Goal: Task Accomplishment & Management: Manage account settings

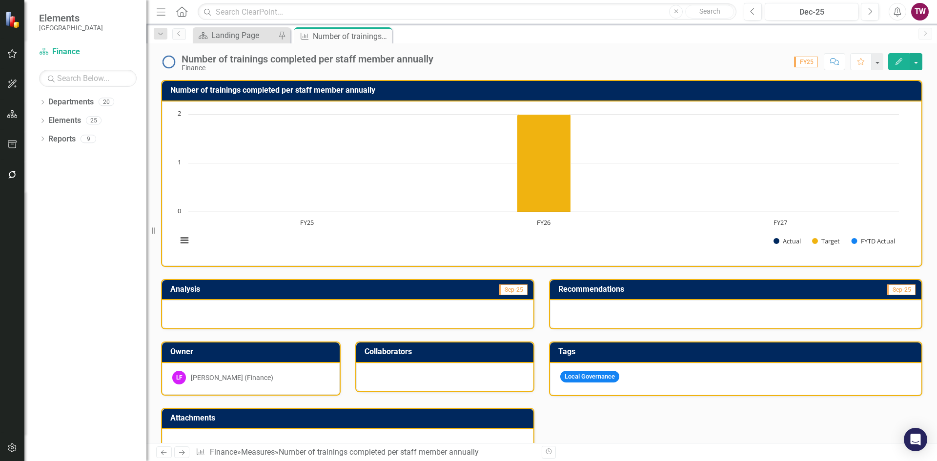
click at [0, 0] on icon "Close" at bounding box center [0, 0] width 0 height 0
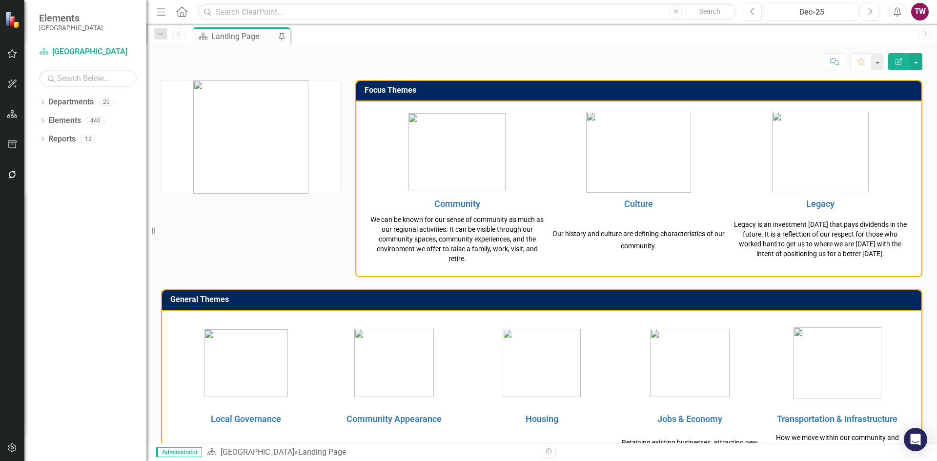
click at [42, 103] on icon "Dropdown" at bounding box center [42, 103] width 7 height 5
click at [47, 118] on icon "Dropdown" at bounding box center [47, 120] width 7 height 6
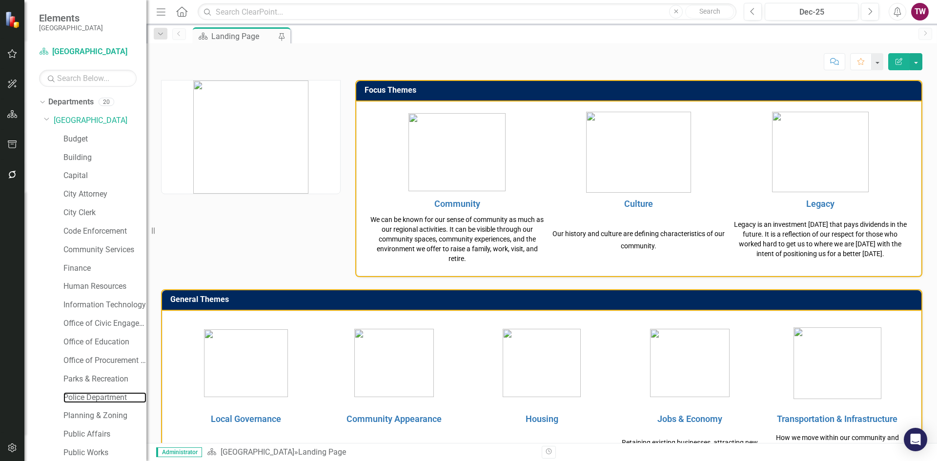
click at [103, 396] on link "Police Department" at bounding box center [104, 397] width 83 height 11
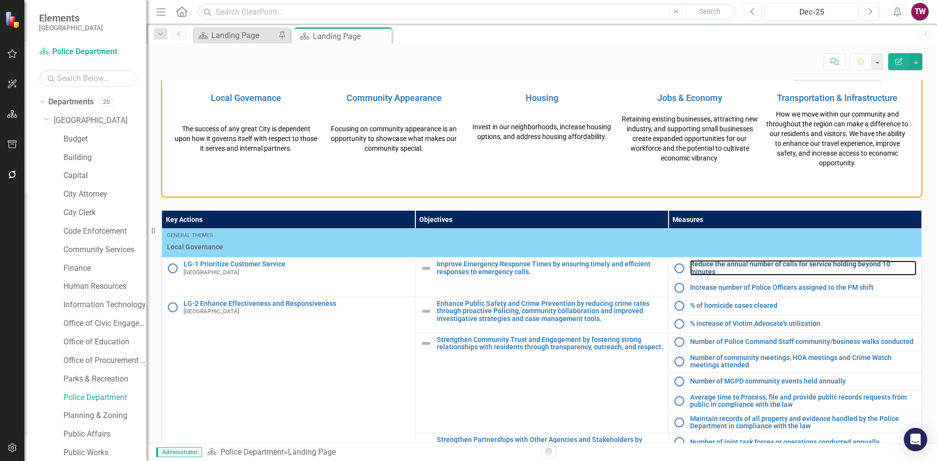
click at [742, 269] on link "Reduce the annual number of calls for service holding beyond 10 minutes" at bounding box center [803, 268] width 227 height 15
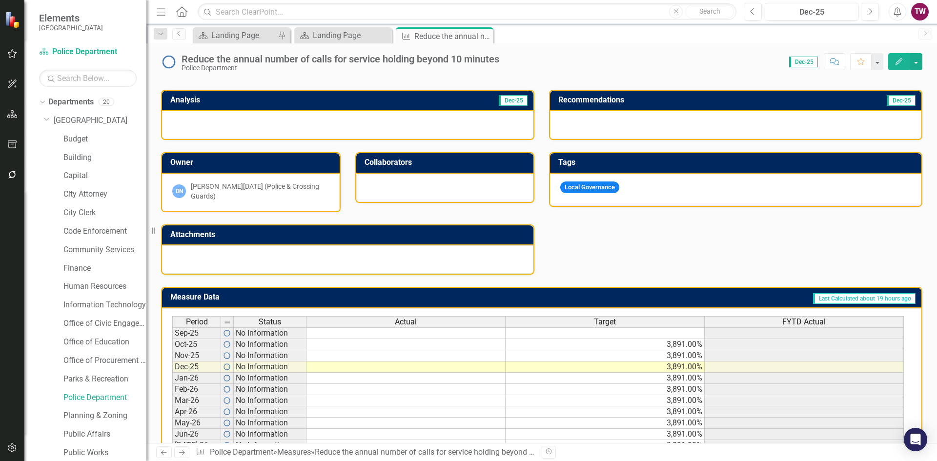
scroll to position [195, 0]
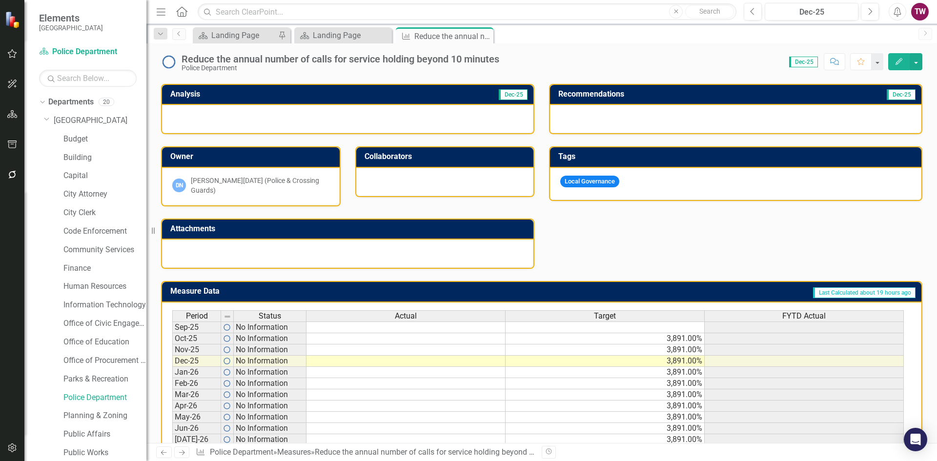
click at [661, 333] on td "3,891.00%" at bounding box center [605, 338] width 199 height 11
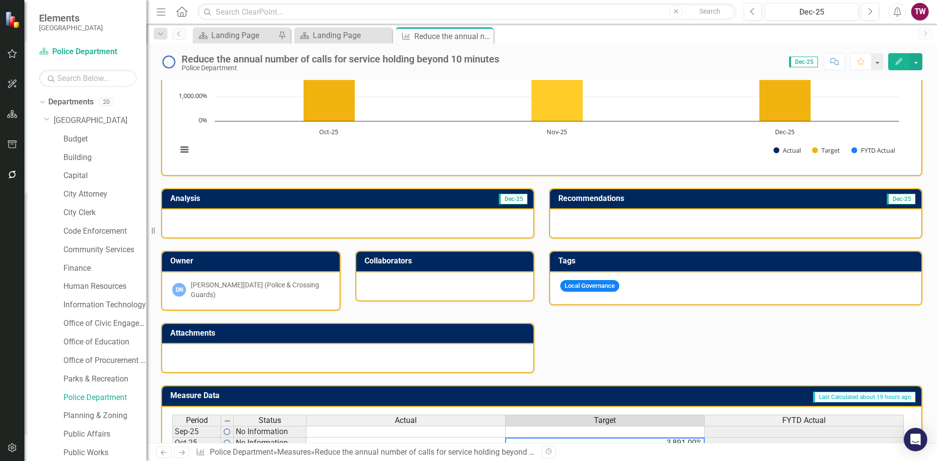
scroll to position [240, 0]
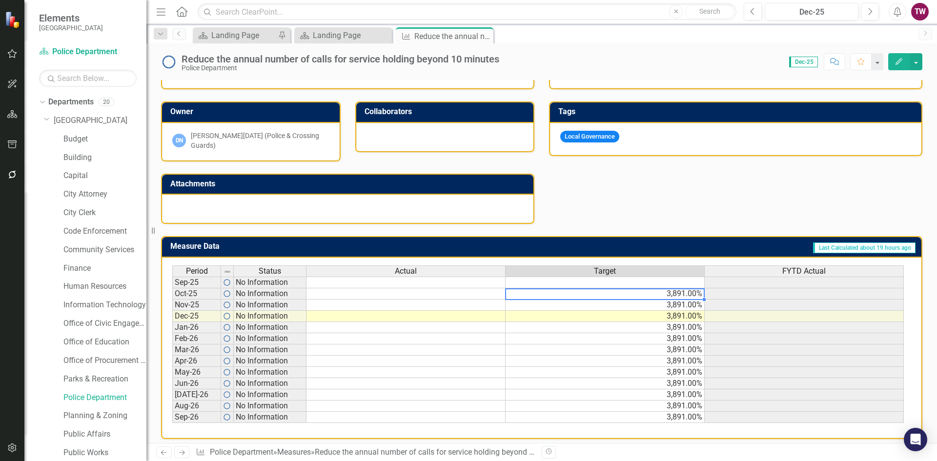
click at [186, 451] on icon "Next" at bounding box center [182, 453] width 8 height 6
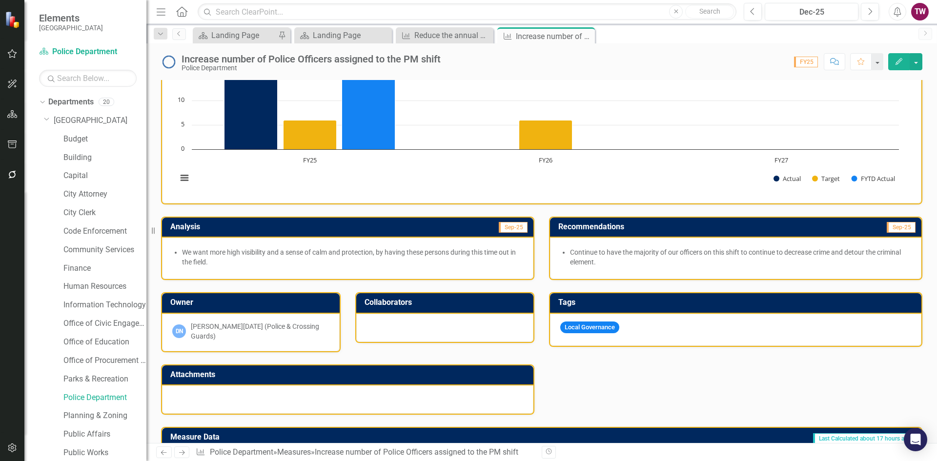
scroll to position [193, 0]
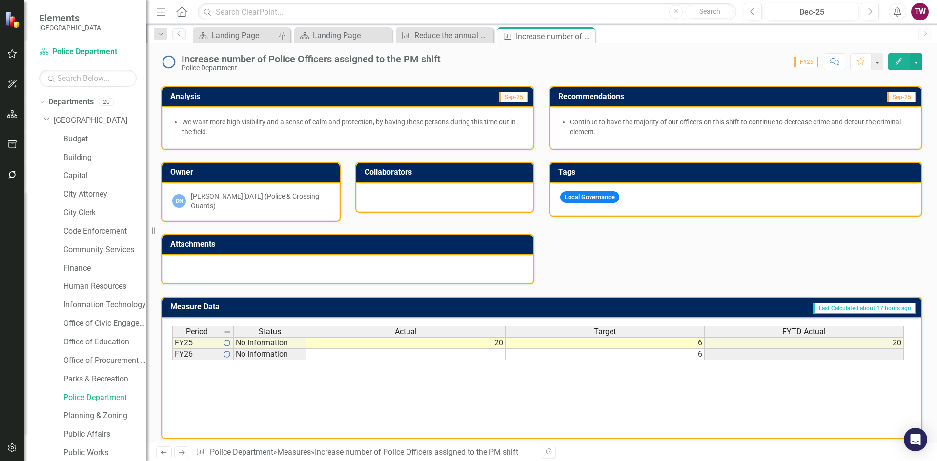
click at [184, 454] on icon "Next" at bounding box center [182, 453] width 8 height 6
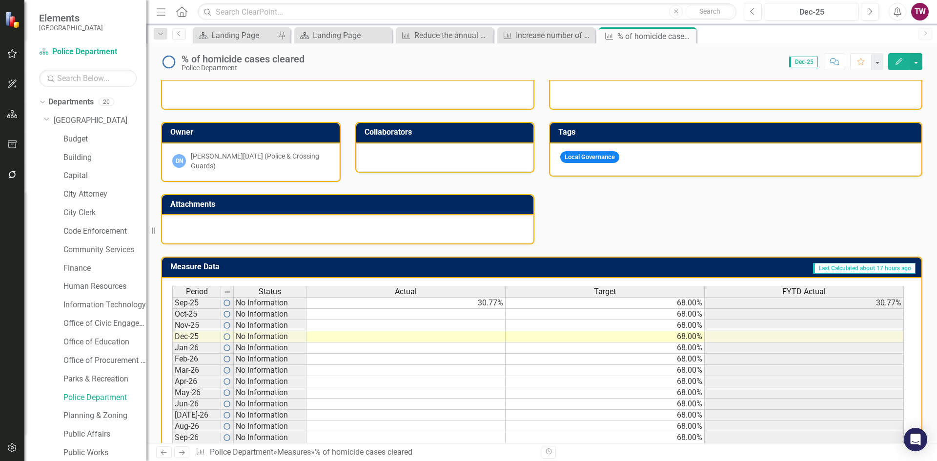
scroll to position [240, 0]
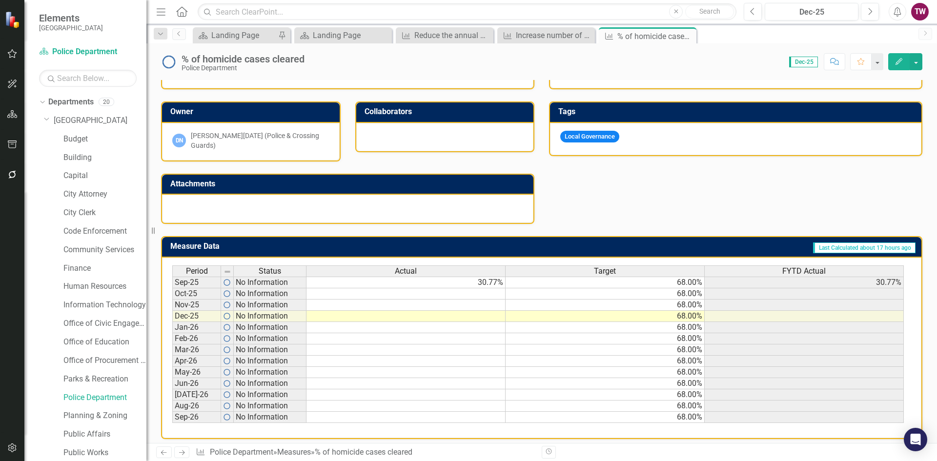
click at [486, 289] on td at bounding box center [406, 294] width 199 height 11
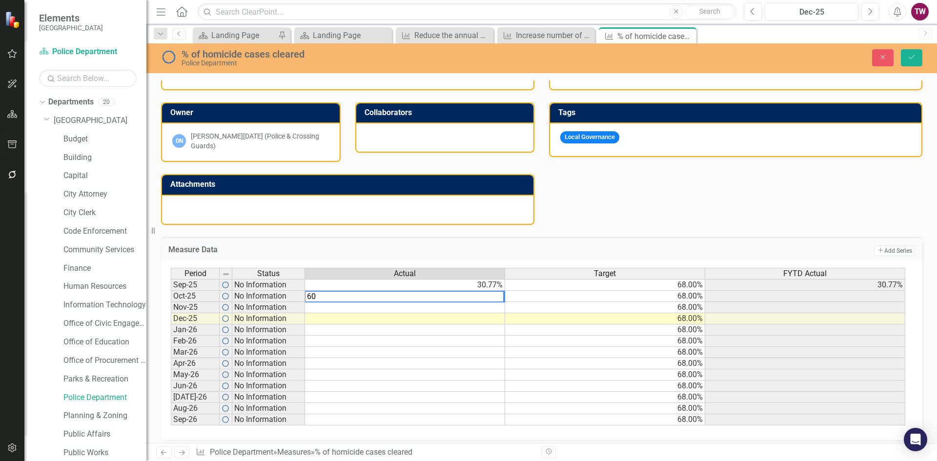
type textarea "60"
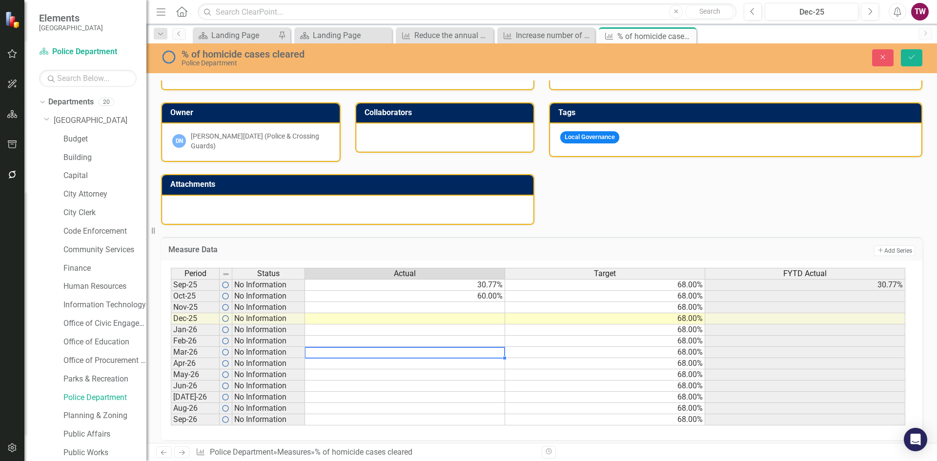
click at [485, 348] on td at bounding box center [405, 352] width 200 height 11
click at [909, 54] on icon "Save" at bounding box center [911, 57] width 9 height 7
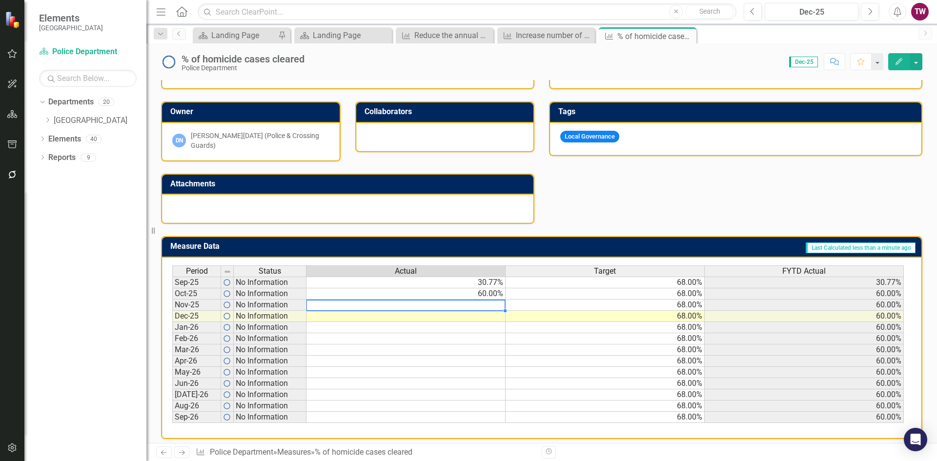
click at [492, 300] on td at bounding box center [406, 305] width 199 height 11
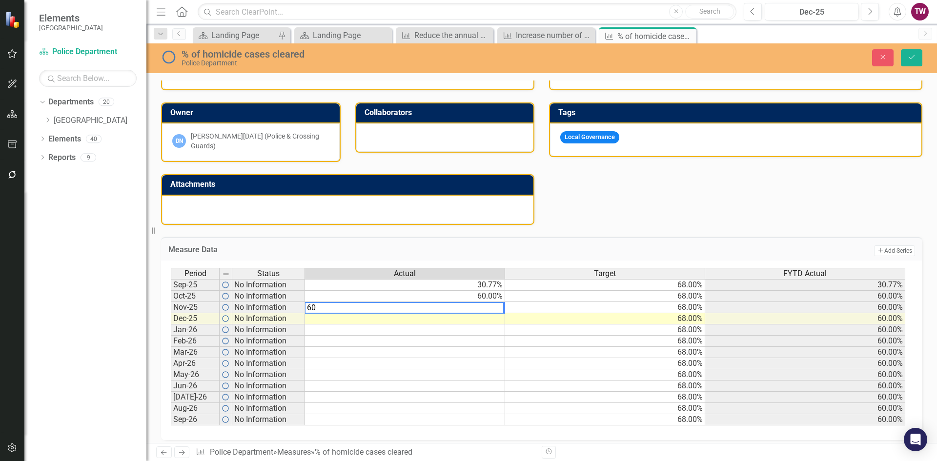
type textarea "60"
click at [470, 358] on td at bounding box center [405, 363] width 200 height 11
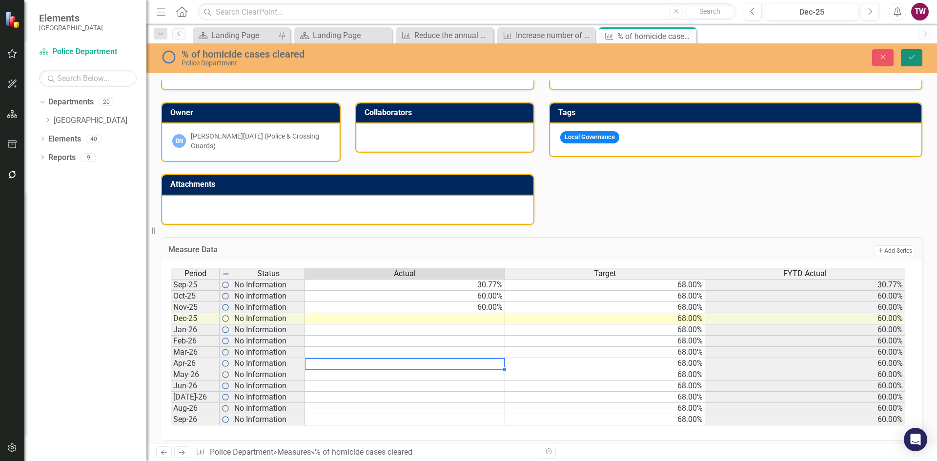
click at [907, 56] on button "Save" at bounding box center [911, 57] width 21 height 17
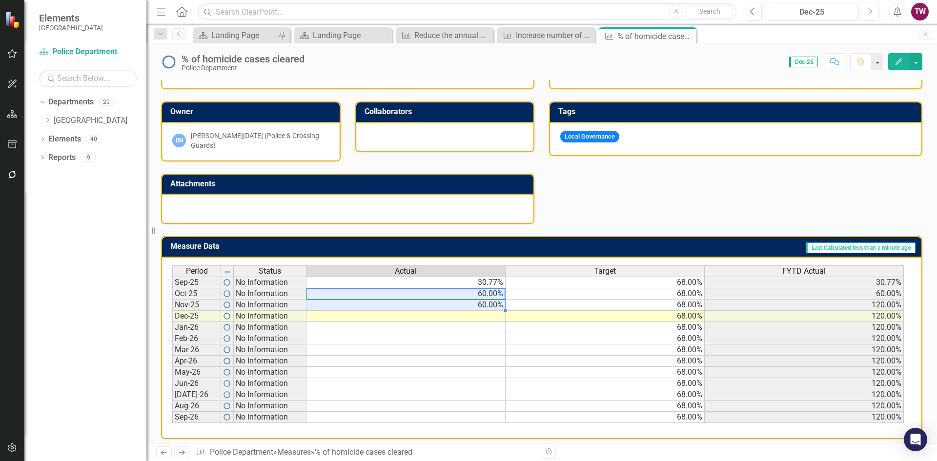
drag, startPoint x: 482, startPoint y: 288, endPoint x: 481, endPoint y: 297, distance: 9.3
click at [481, 297] on tbody "Sep-25 No Information 30.77% 68.00% 30.77% Oct-25 No Information 60.00% 68.00% …" at bounding box center [538, 350] width 732 height 146
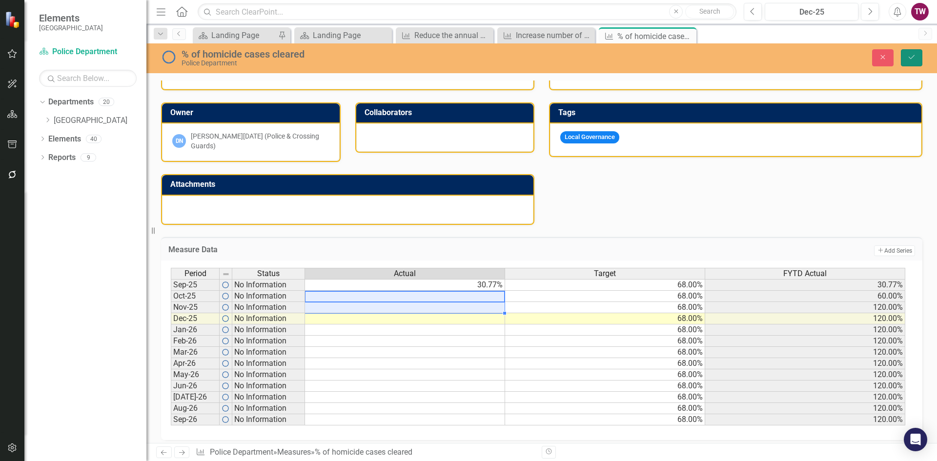
click at [912, 54] on icon "Save" at bounding box center [911, 57] width 9 height 7
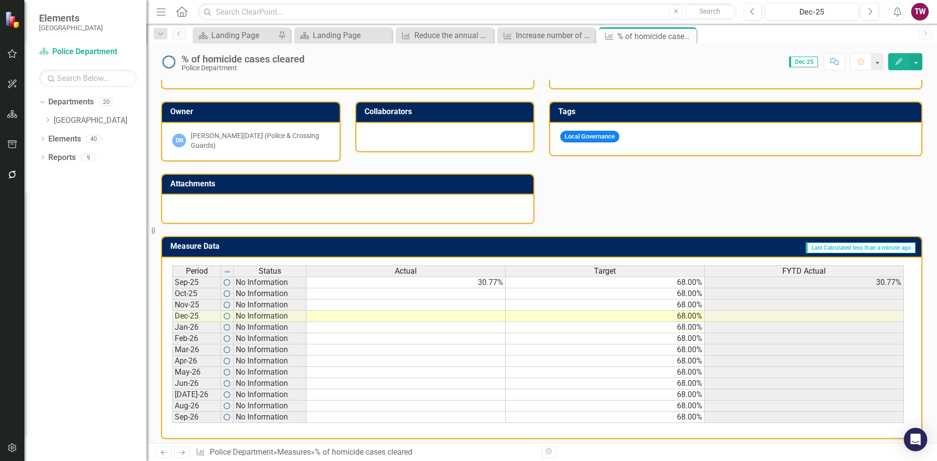
click at [185, 454] on icon "Next" at bounding box center [182, 453] width 8 height 6
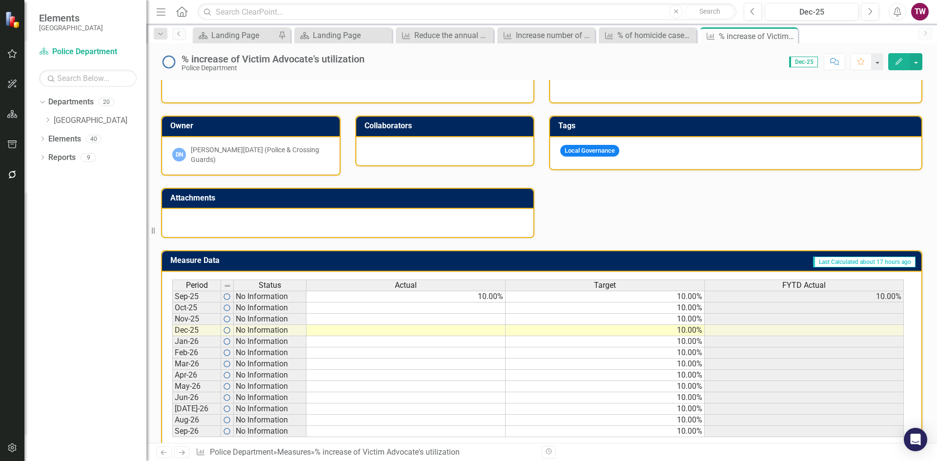
scroll to position [240, 0]
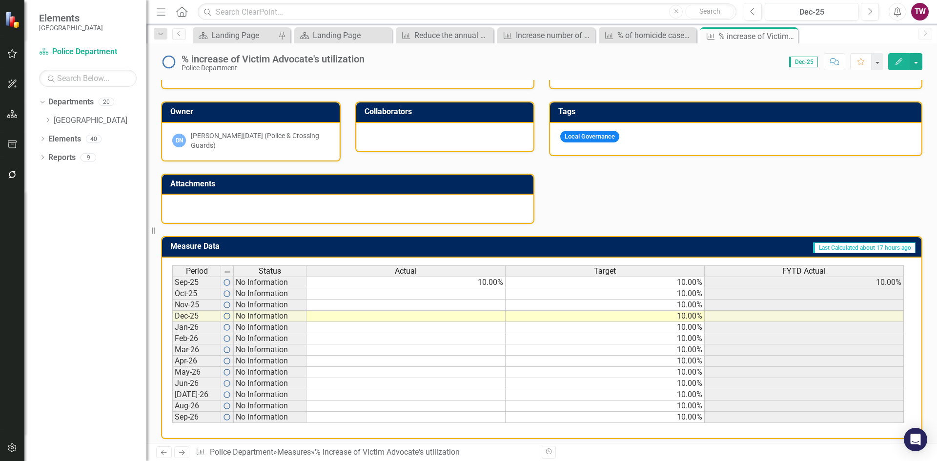
click at [179, 450] on icon "Next" at bounding box center [182, 453] width 8 height 6
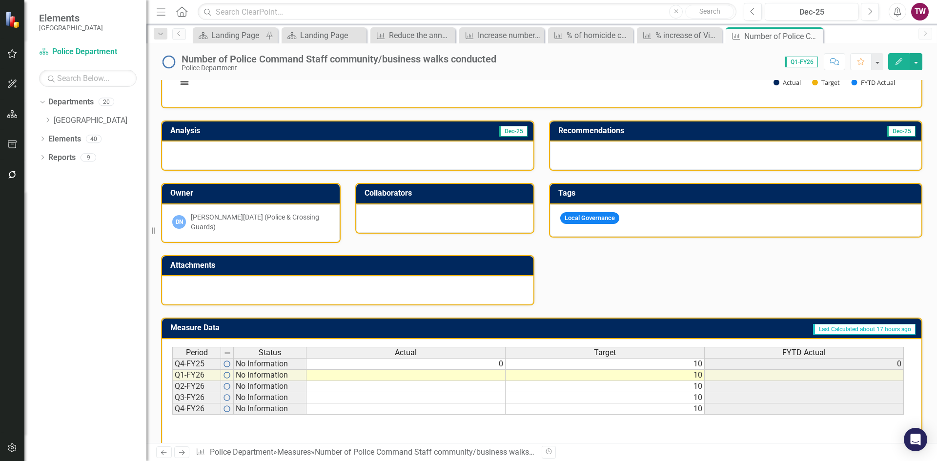
scroll to position [180, 0]
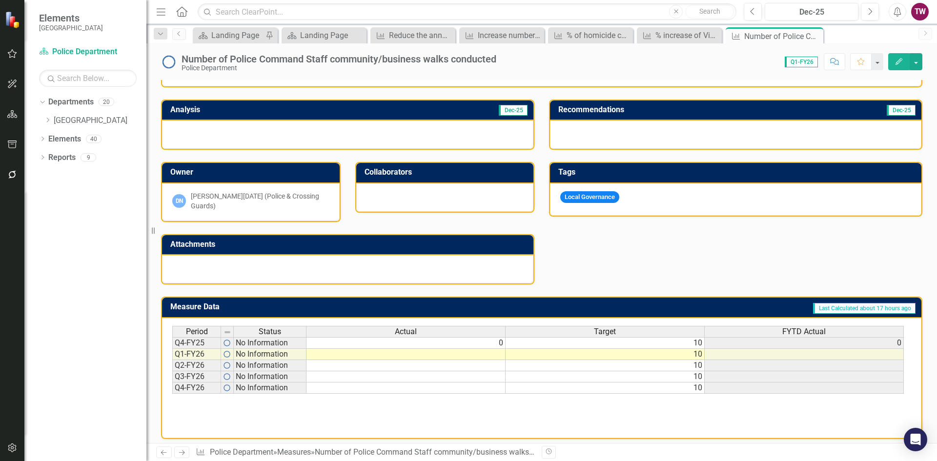
click at [181, 453] on icon at bounding box center [182, 453] width 6 height 5
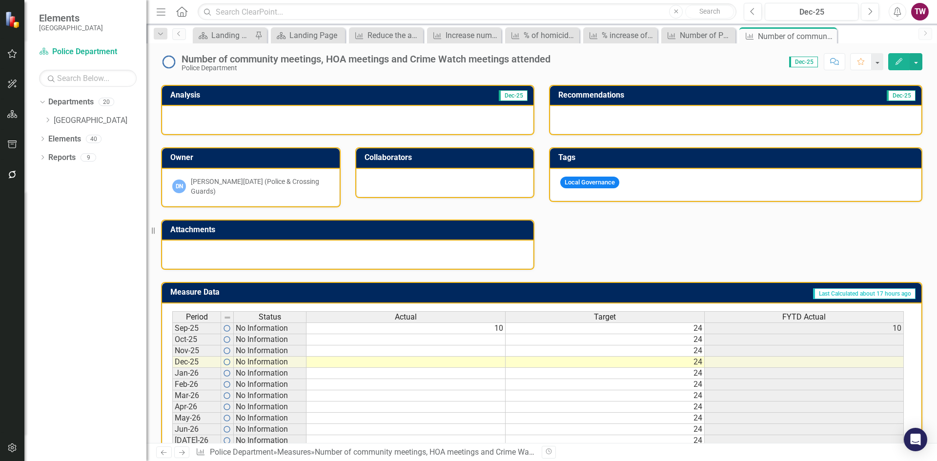
scroll to position [240, 0]
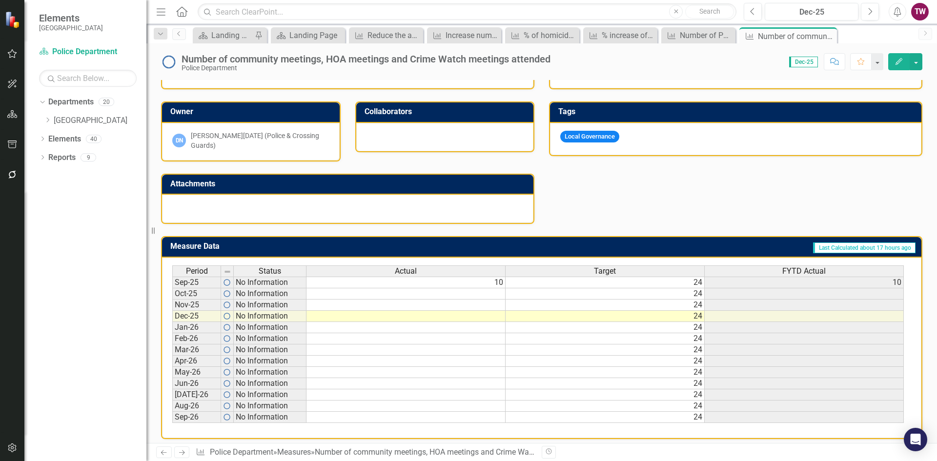
click at [178, 452] on icon "Next" at bounding box center [182, 453] width 8 height 6
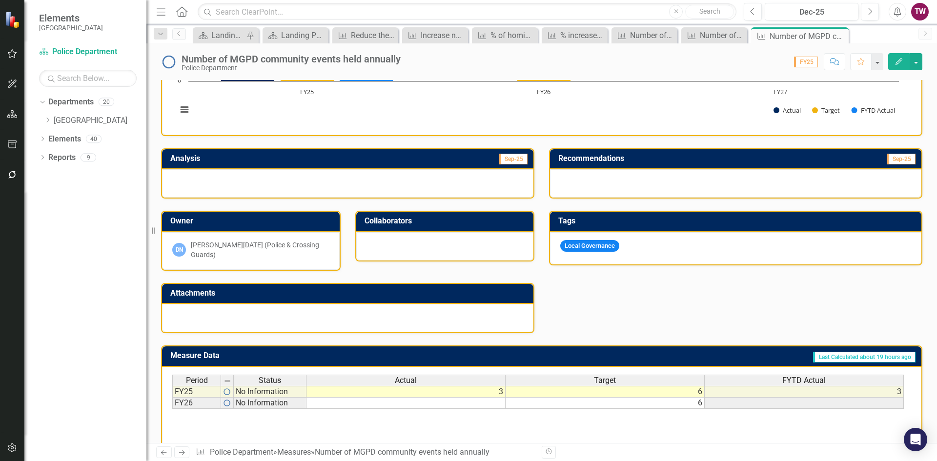
scroll to position [146, 0]
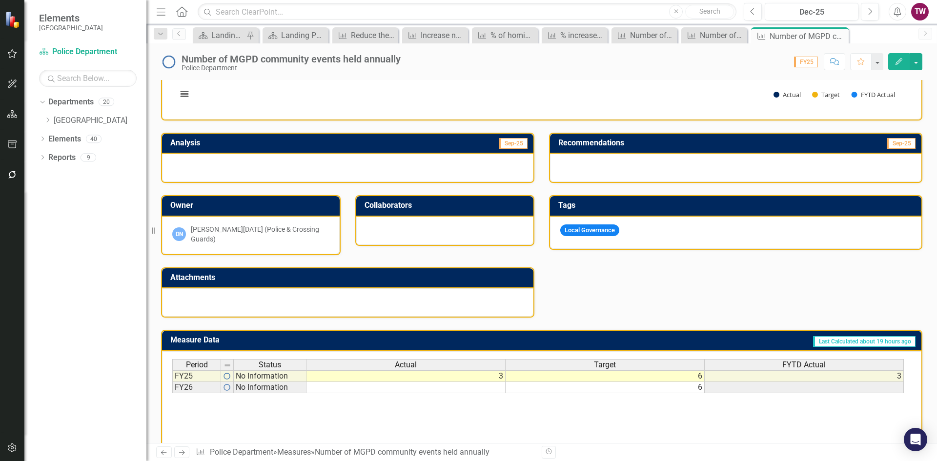
click at [179, 452] on icon "Next" at bounding box center [182, 453] width 8 height 6
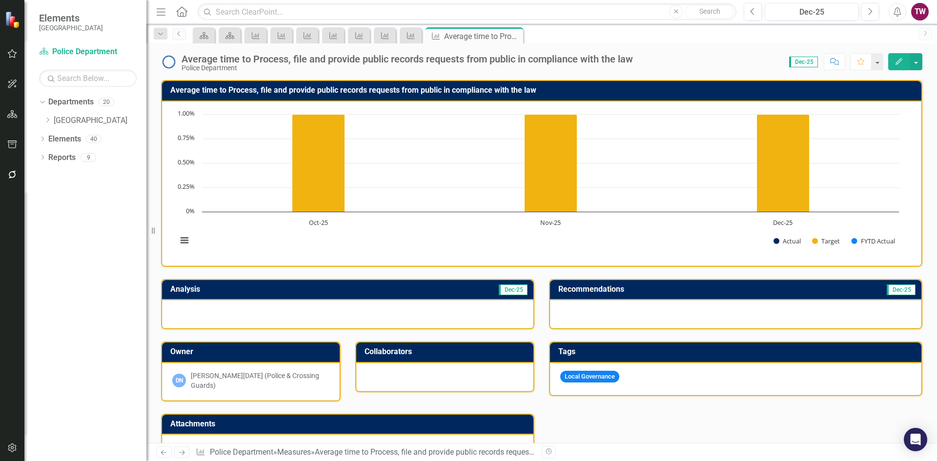
click at [269, 60] on div "Average time to Process, file and provide public records requests from public i…" at bounding box center [408, 59] width 452 height 11
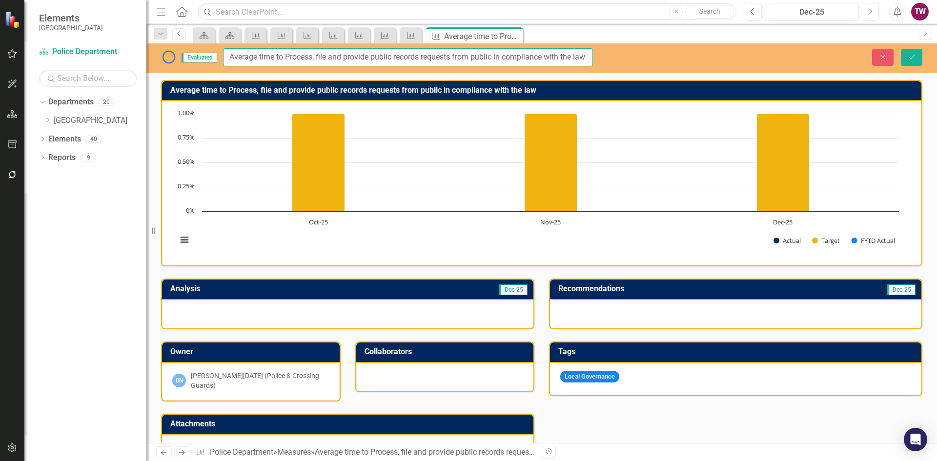
click at [292, 51] on input "Average time to Process, file and provide public records requests from public i…" at bounding box center [408, 57] width 370 height 18
type input "Average time to process, file and provide public records requests from public i…"
click at [910, 55] on icon "Save" at bounding box center [911, 57] width 9 height 7
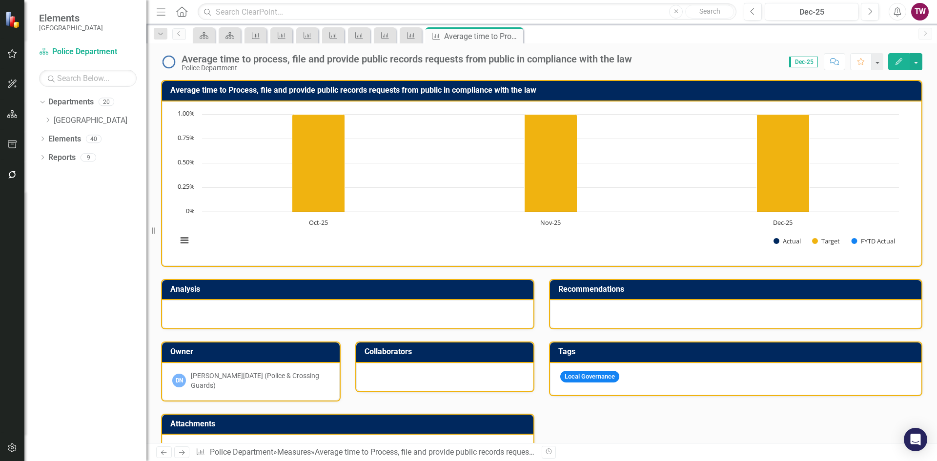
click at [390, 91] on h3 "Average time to Process, file and provide public records requests from public i…" at bounding box center [543, 90] width 746 height 9
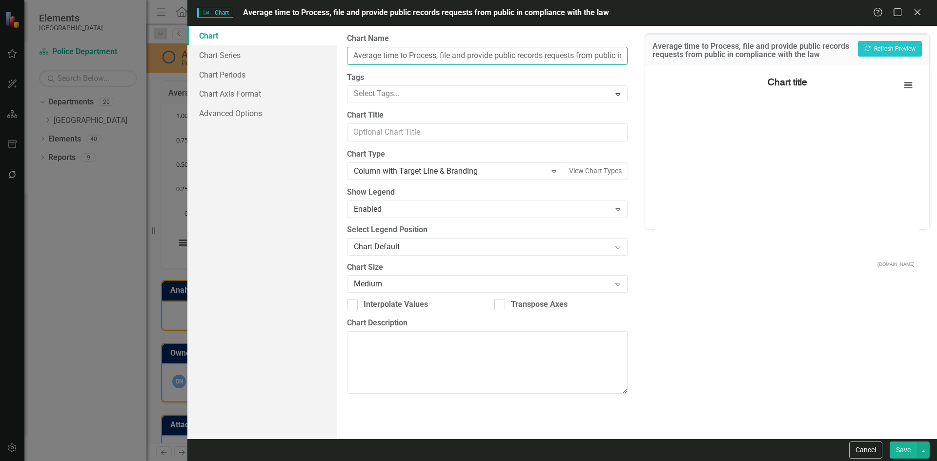
click at [416, 56] on input "Average time to Process, file and provide public records requests from public i…" at bounding box center [487, 56] width 280 height 18
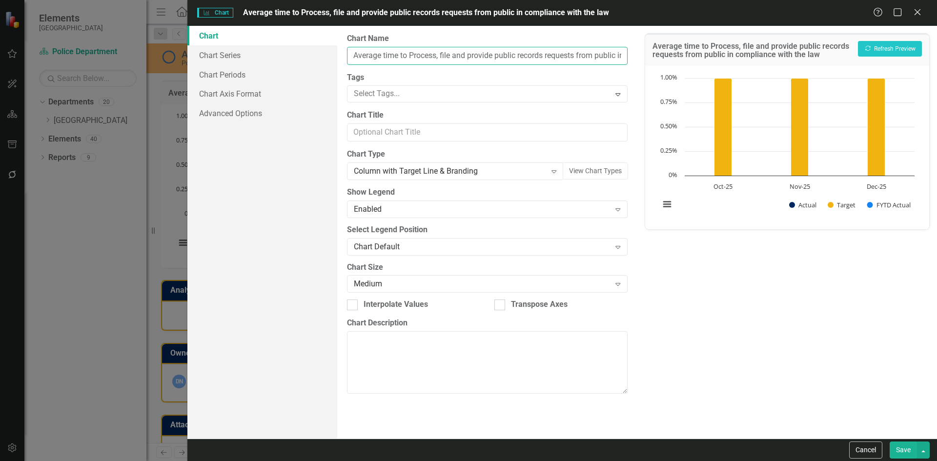
click at [413, 56] on input "Average time to Process, file and provide public records requests from public i…" at bounding box center [487, 56] width 280 height 18
type input "Average time to process, file and provide public records requests from public i…"
click at [904, 454] on button "Save" at bounding box center [903, 450] width 27 height 17
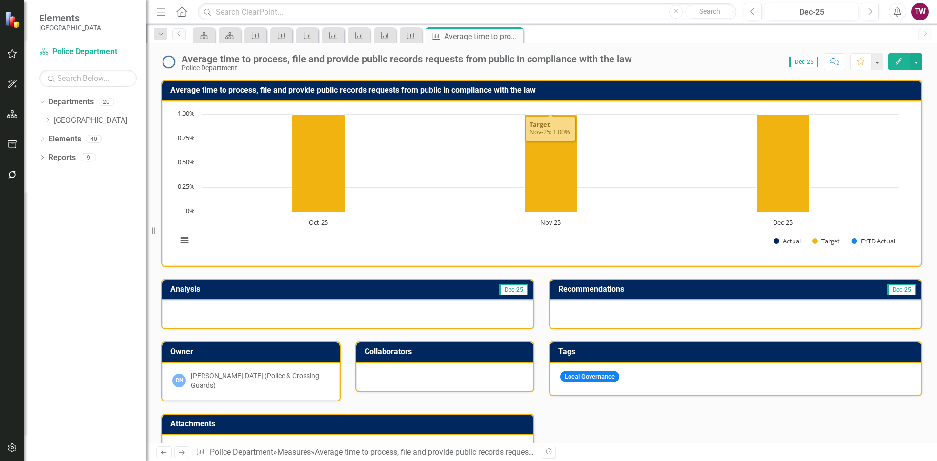
click at [254, 64] on div "Average time to process, file and provide public records requests from public i…" at bounding box center [407, 59] width 451 height 11
click at [255, 60] on div "Average time to process, file and provide public records requests from public i…" at bounding box center [407, 59] width 451 height 11
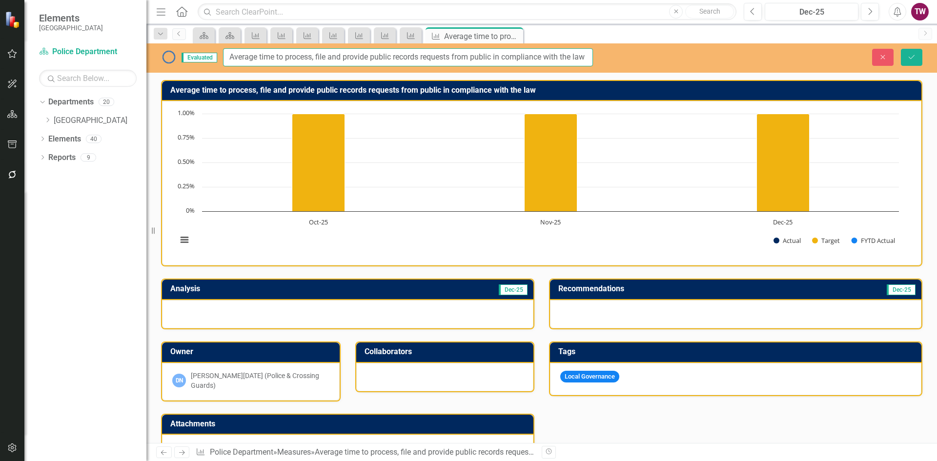
drag, startPoint x: 286, startPoint y: 54, endPoint x: 144, endPoint y: 50, distance: 142.1
click at [144, 50] on div "Elements Miami Gardens Department Police Department Search Dropdown Departments…" at bounding box center [468, 230] width 937 height 461
type input "Process, file and provide public records requests from public in compliance wit…"
click at [908, 55] on icon "Save" at bounding box center [911, 57] width 9 height 7
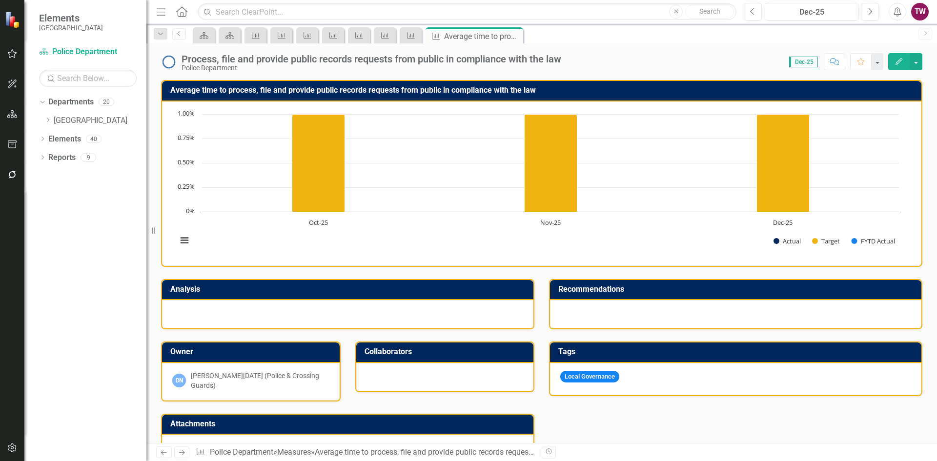
click at [237, 93] on h3 "Average time to process, file and provide public records requests from public i…" at bounding box center [543, 90] width 746 height 9
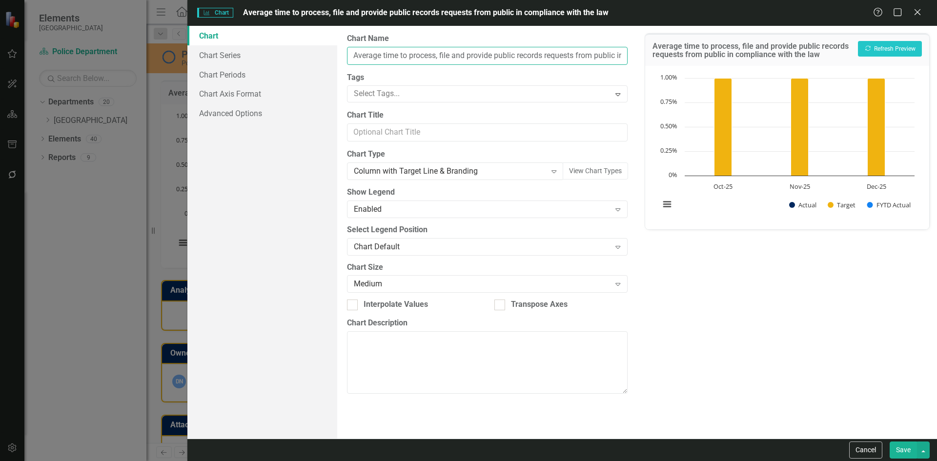
drag, startPoint x: 412, startPoint y: 52, endPoint x: 334, endPoint y: 48, distance: 77.7
click at [334, 48] on div "Chart Chart Series Chart Periods Chart Axis Format Advanced Options From this p…" at bounding box center [562, 232] width 750 height 413
type input "Process, file and provide public records requests from public in compliance wit…"
click at [904, 450] on button "Save" at bounding box center [903, 450] width 27 height 17
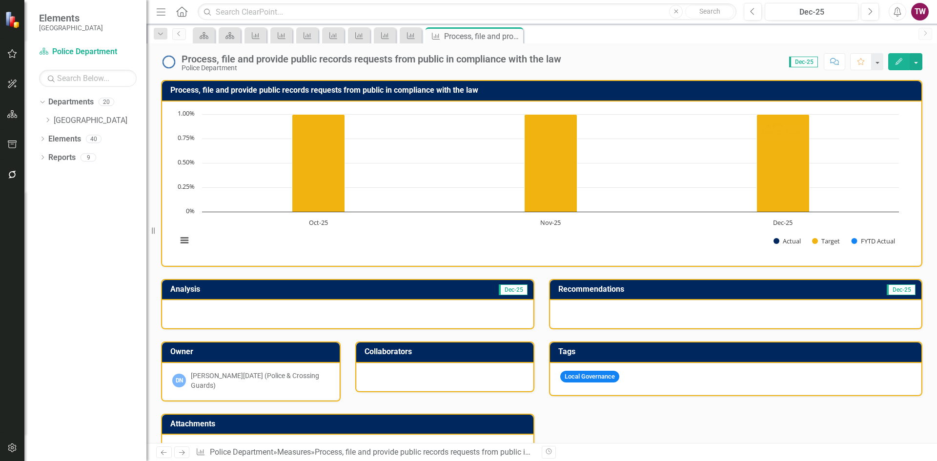
click at [505, 58] on div "Process, file and provide public records requests from public in compliance wit…" at bounding box center [372, 59] width 380 height 11
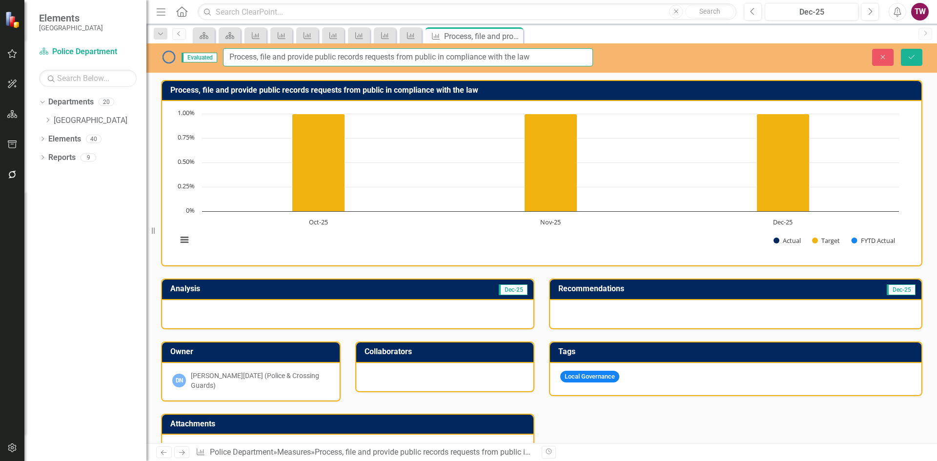
click at [417, 56] on input "Process, file and provide public records requests from public in compliance wit…" at bounding box center [408, 57] width 370 height 18
type input "Process, file and provide public records requests from the public in compliance…"
click at [916, 58] on button "Save" at bounding box center [911, 57] width 21 height 17
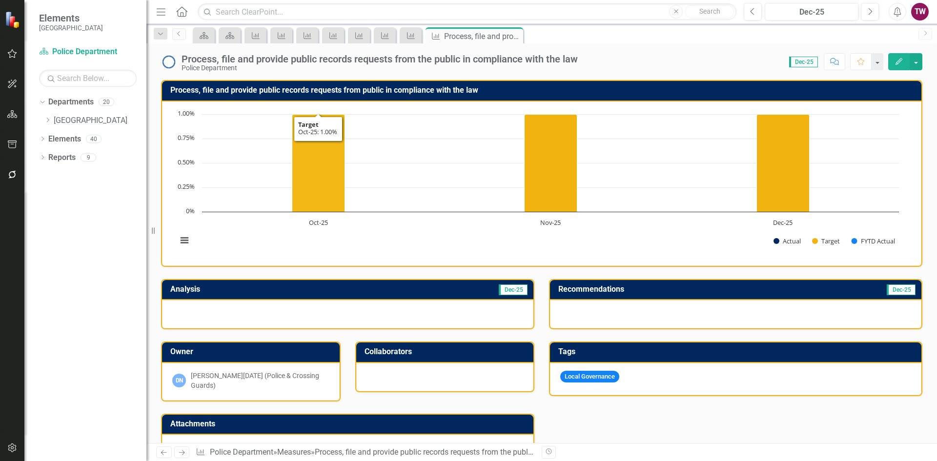
click at [393, 89] on h3 "Process, file and provide public records requests from public in compliance wit…" at bounding box center [543, 90] width 746 height 9
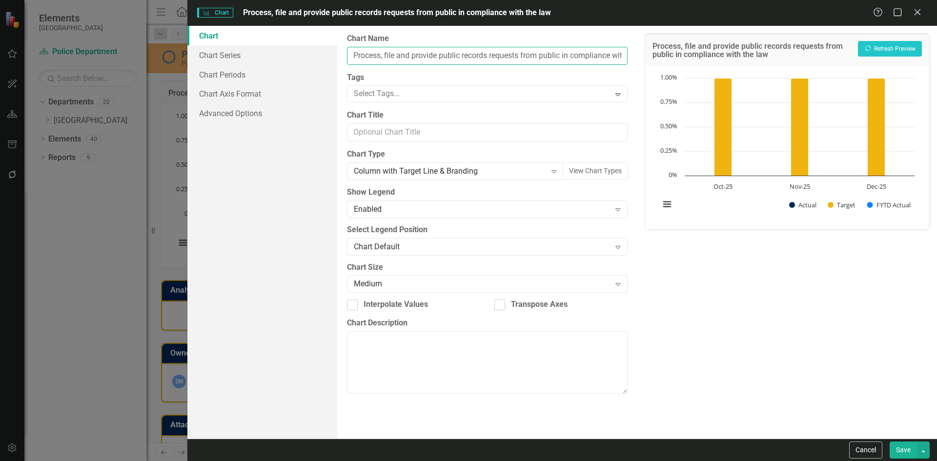
click at [440, 53] on input "Process, file and provide public records requests from public in compliance wit…" at bounding box center [487, 56] width 280 height 18
type input "Process, file and provide the public records requests from public in compliance…"
click at [898, 446] on button "Save" at bounding box center [903, 450] width 27 height 17
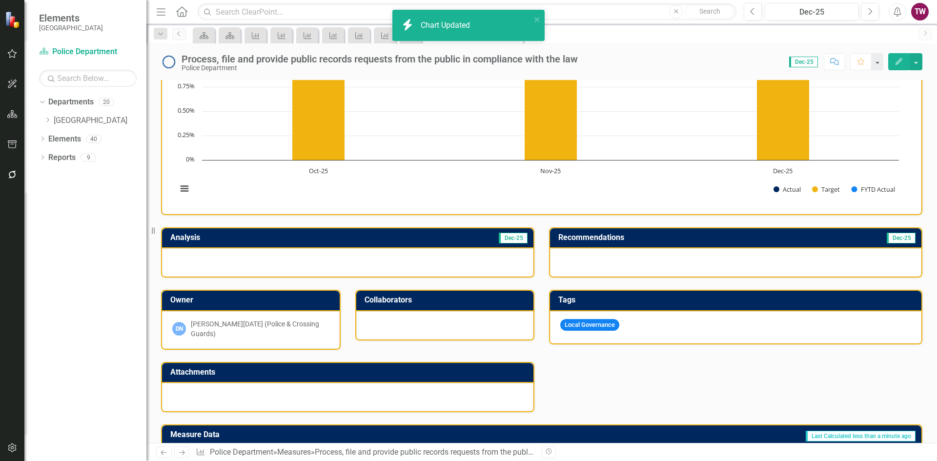
scroll to position [240, 0]
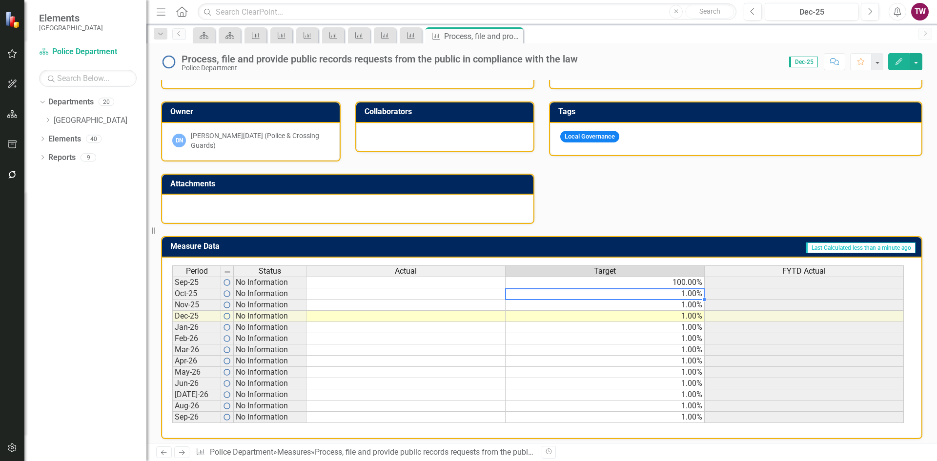
click at [691, 289] on td "1.00%" at bounding box center [605, 294] width 199 height 11
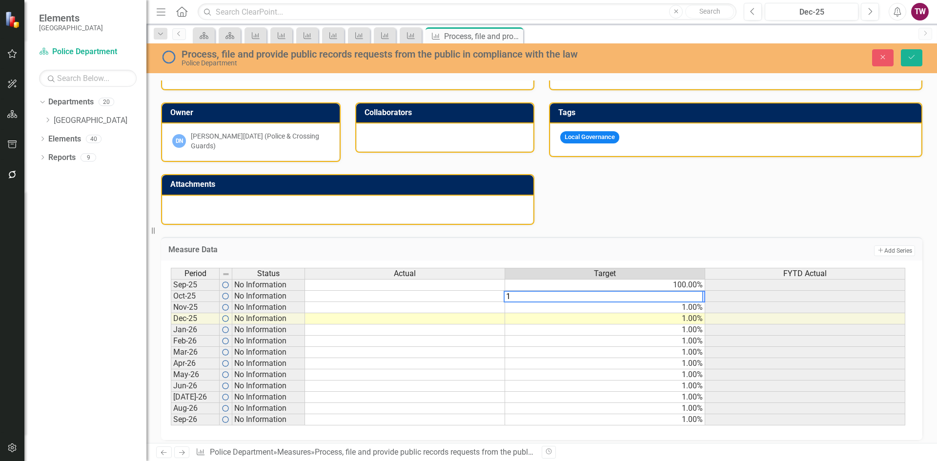
click at [171, 331] on div "Period Status Actual Target FYTD Actual Sep-25 No Information 100.00% Oct-25 No…" at bounding box center [171, 347] width 0 height 158
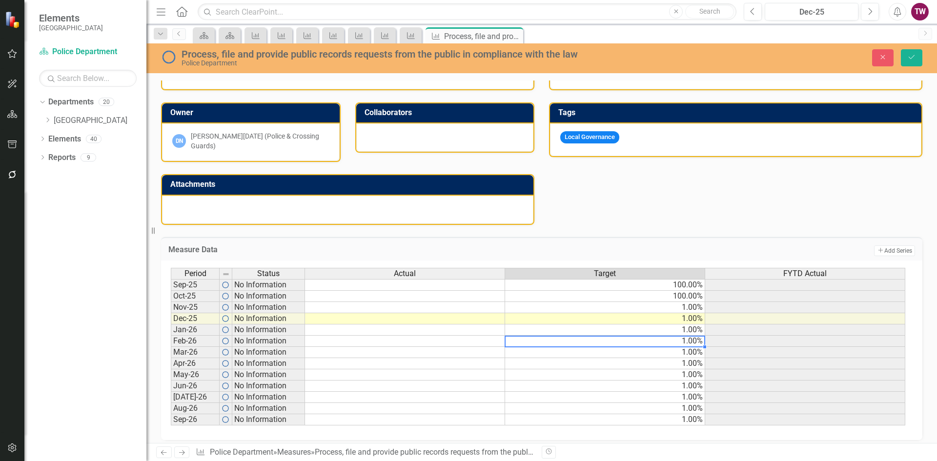
click at [675, 291] on td "100.00%" at bounding box center [605, 296] width 200 height 11
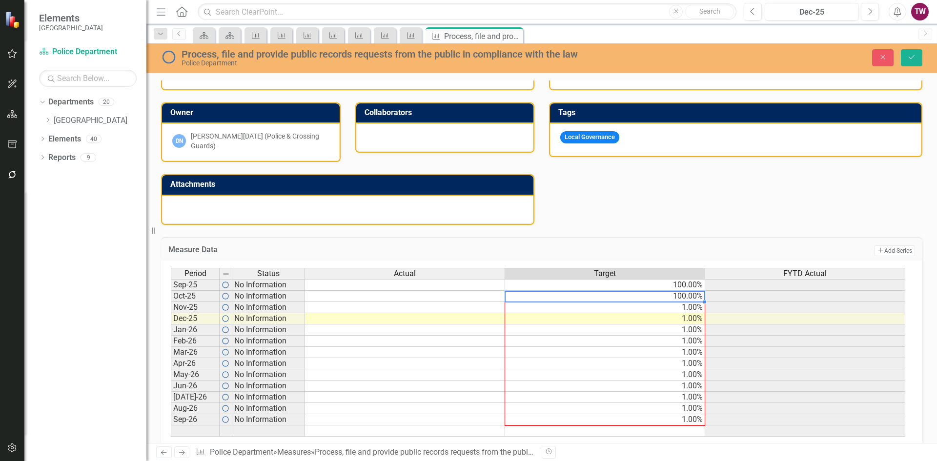
drag, startPoint x: 703, startPoint y: 297, endPoint x: 687, endPoint y: 413, distance: 117.4
click at [171, 413] on div "Period Status Actual Target FYTD Actual Sep-25 No Information 100.00% Oct-25 No…" at bounding box center [171, 352] width 0 height 169
type textarea "100"
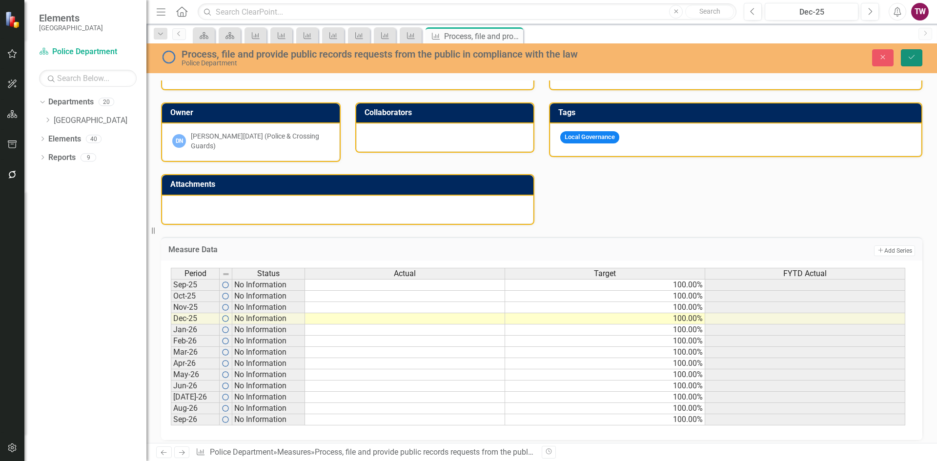
click at [909, 58] on icon "Save" at bounding box center [911, 57] width 9 height 7
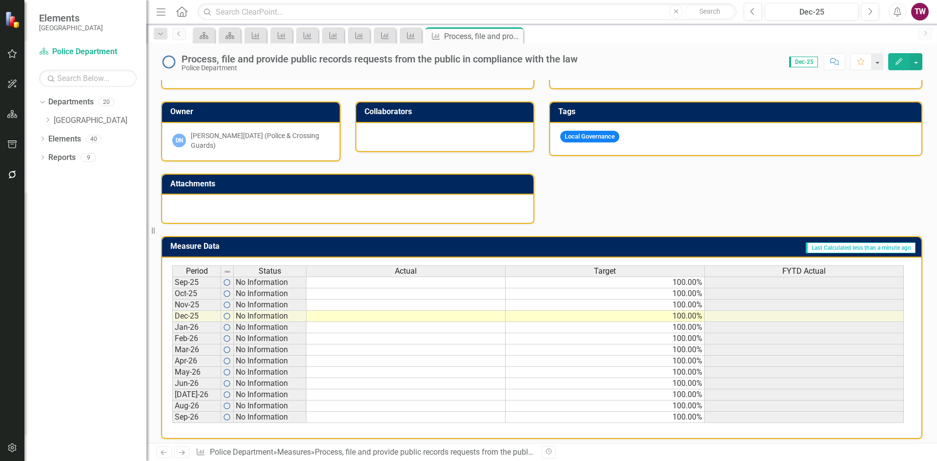
click at [186, 454] on icon "Next" at bounding box center [182, 453] width 8 height 6
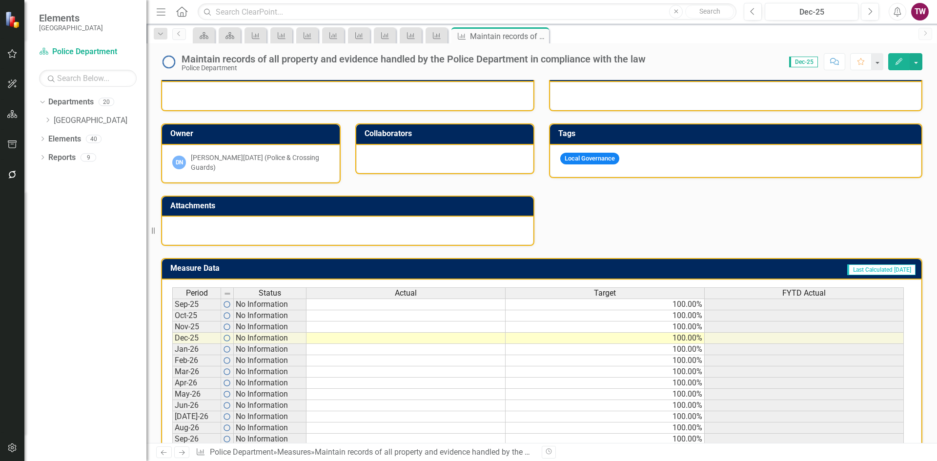
scroll to position [240, 0]
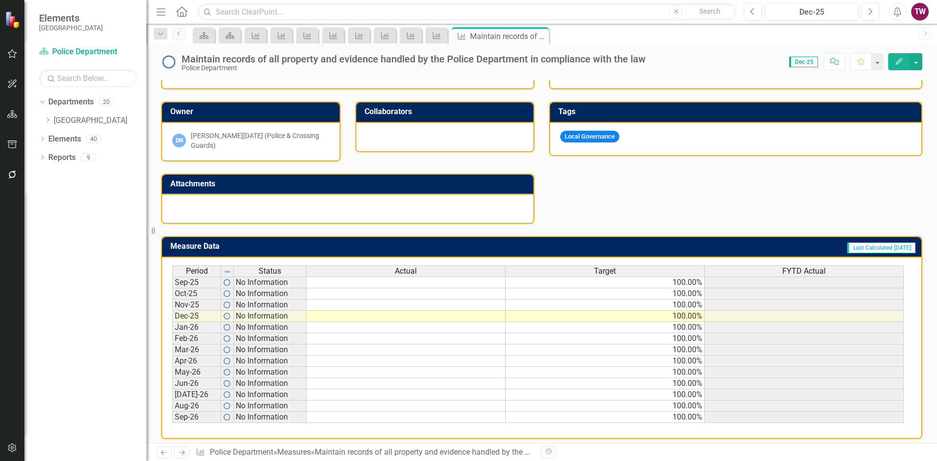
click at [182, 452] on icon "Next" at bounding box center [182, 453] width 8 height 6
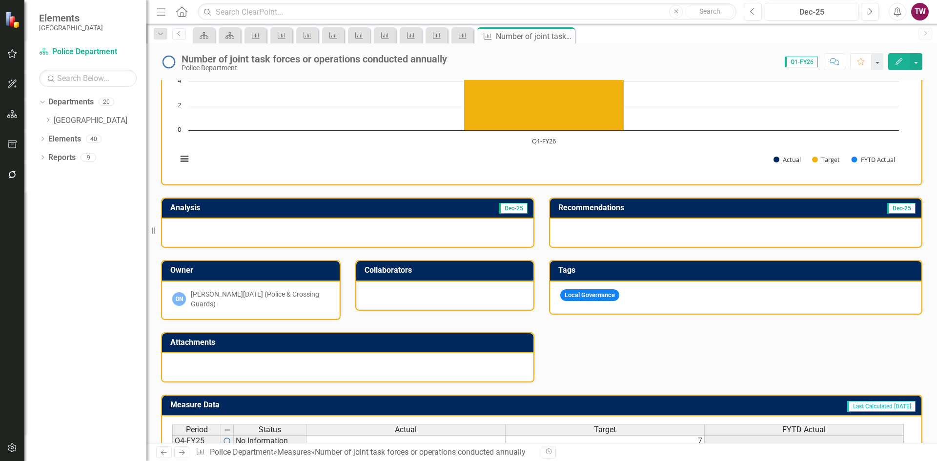
scroll to position [180, 0]
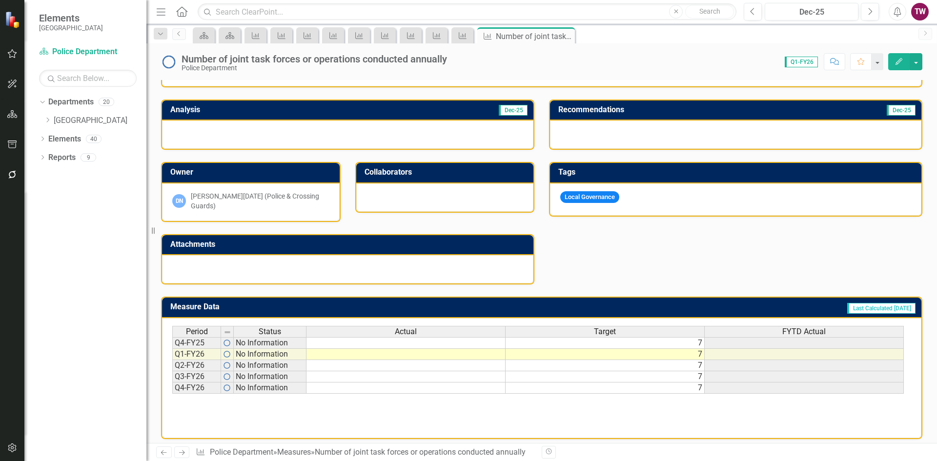
click at [185, 452] on icon "Next" at bounding box center [182, 453] width 8 height 6
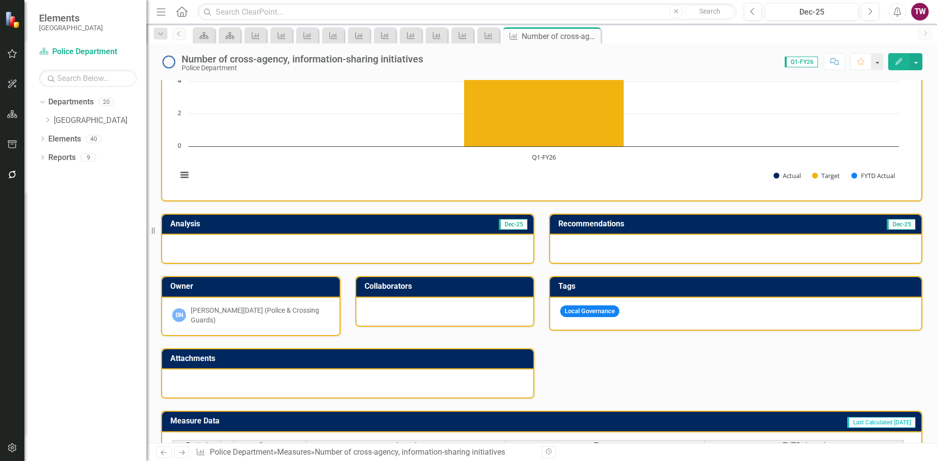
scroll to position [180, 0]
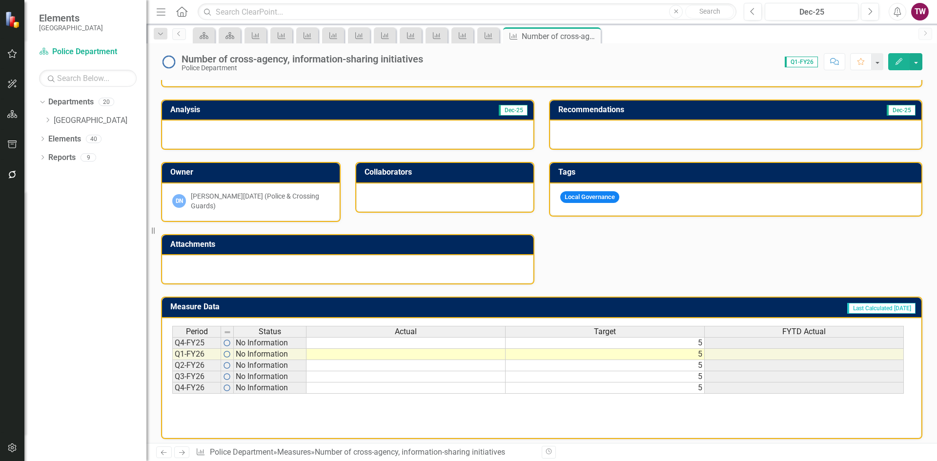
click at [179, 450] on icon "Next" at bounding box center [182, 453] width 8 height 6
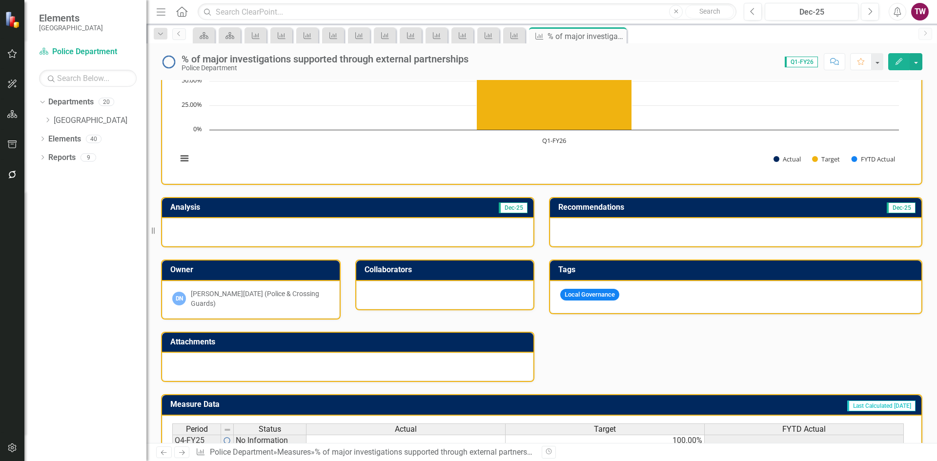
click at [182, 452] on icon "Next" at bounding box center [182, 453] width 8 height 6
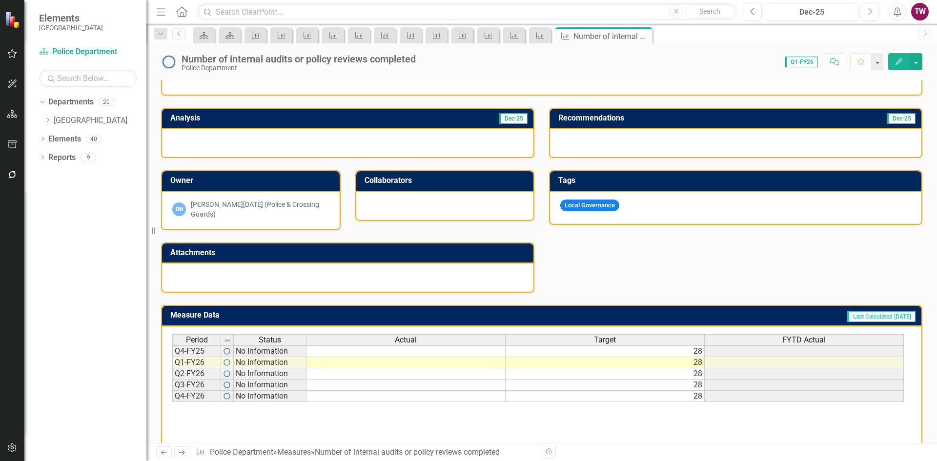
scroll to position [180, 0]
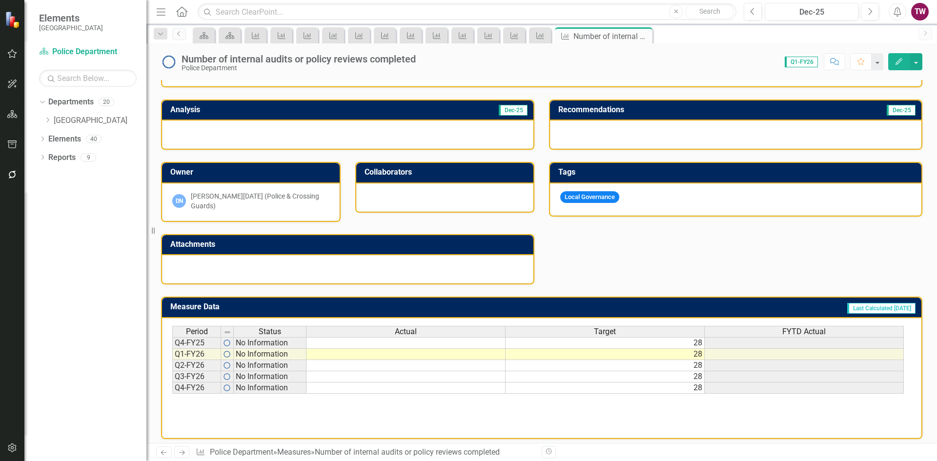
click at [185, 453] on icon "Next" at bounding box center [182, 453] width 8 height 6
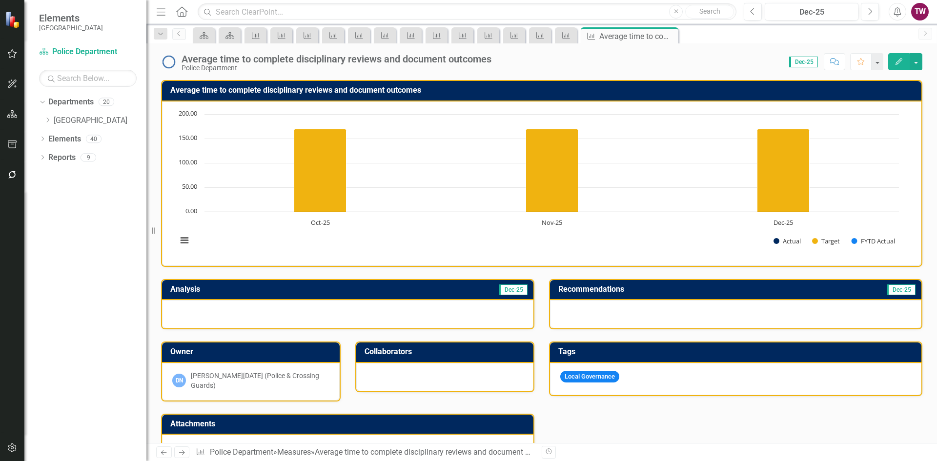
click at [445, 57] on div "Average time to complete disciplinary reviews and document outcomes" at bounding box center [337, 59] width 310 height 11
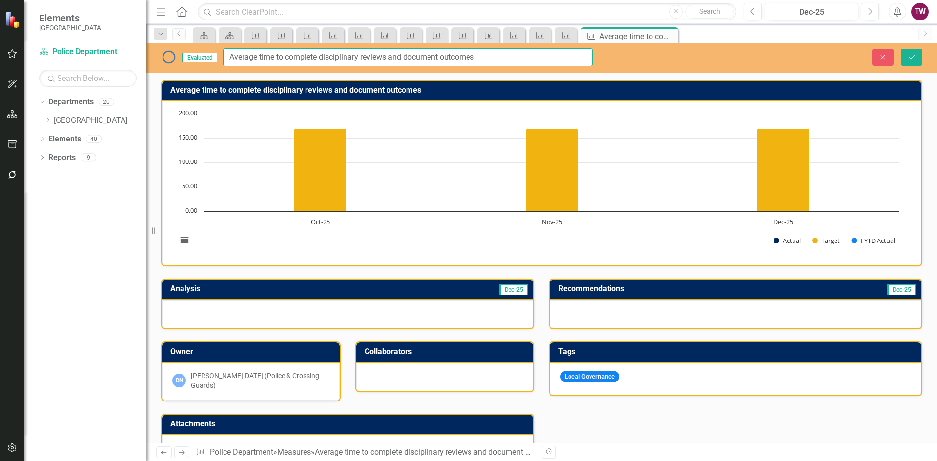
click at [481, 57] on input "Average time to complete disciplinary reviews and document outcomes" at bounding box center [408, 57] width 370 height 18
type input "Average time to complete disciplinary reviews and document outcomes (Days)"
click at [921, 61] on button "Save" at bounding box center [911, 57] width 21 height 17
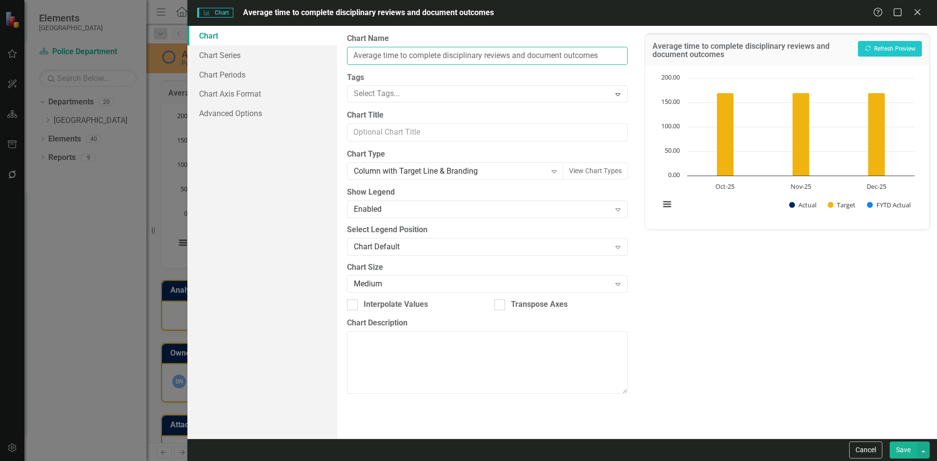
click at [604, 57] on input "Average time to complete disciplinary reviews and document outcomes" at bounding box center [487, 56] width 280 height 18
type input "Average time to complete disciplinary reviews and document outcomes (Days)"
click at [904, 450] on button "Save" at bounding box center [903, 450] width 27 height 17
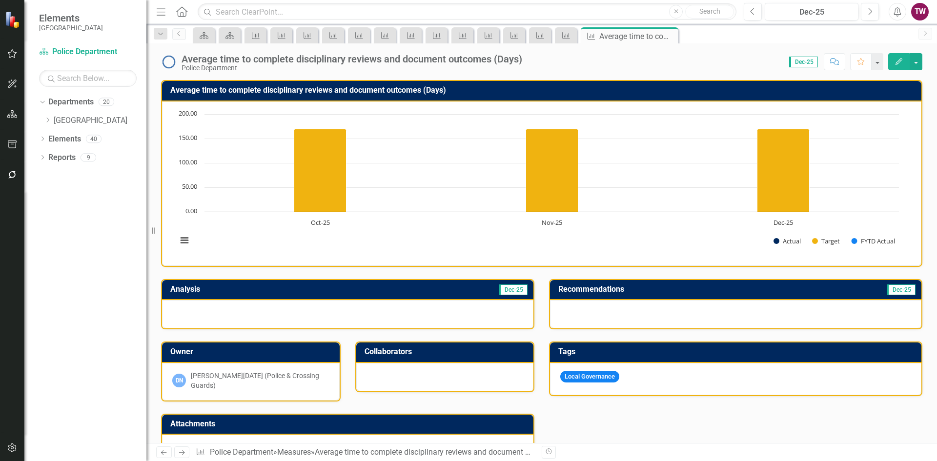
click at [183, 454] on icon "Next" at bounding box center [182, 453] width 8 height 6
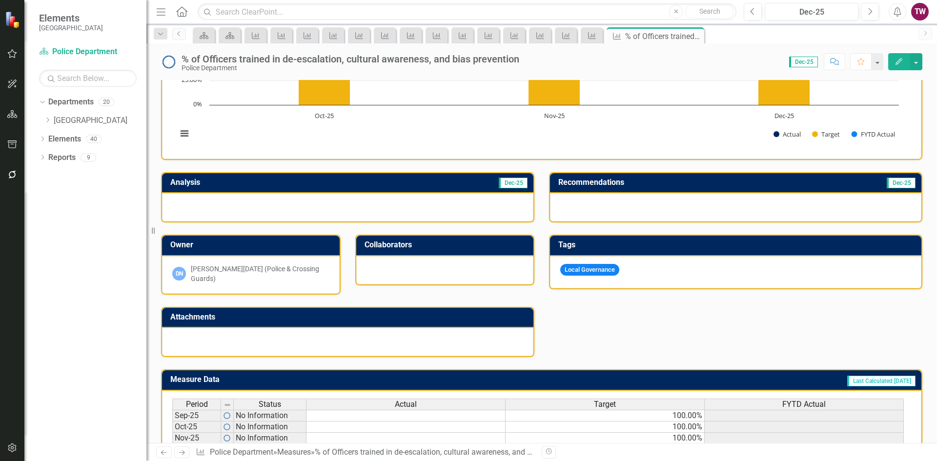
scroll to position [94, 0]
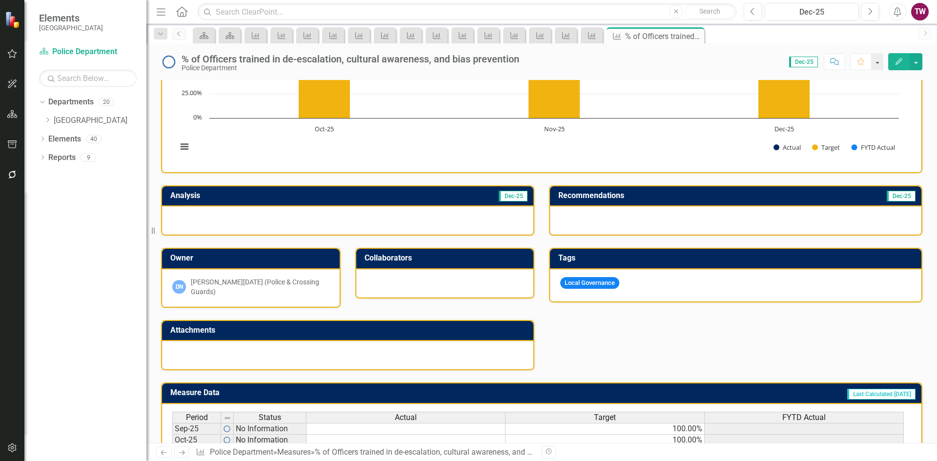
click at [183, 452] on icon "Next" at bounding box center [182, 453] width 8 height 6
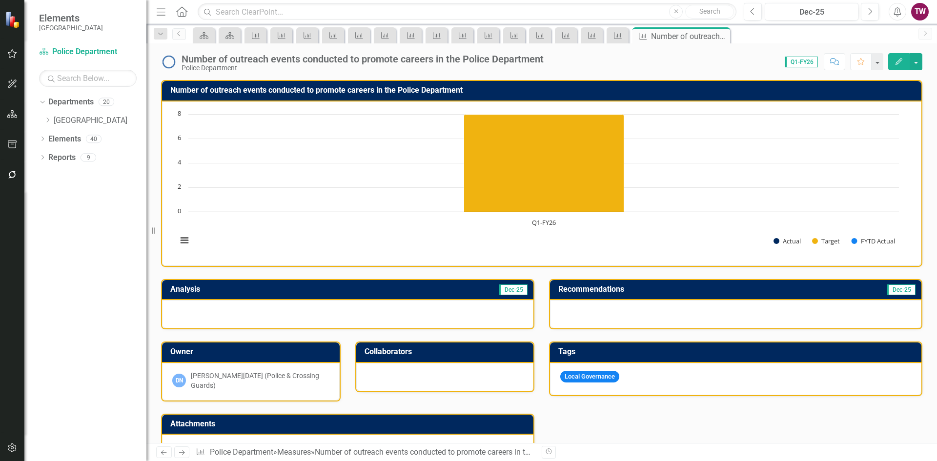
click at [161, 453] on icon "Previous" at bounding box center [164, 453] width 8 height 6
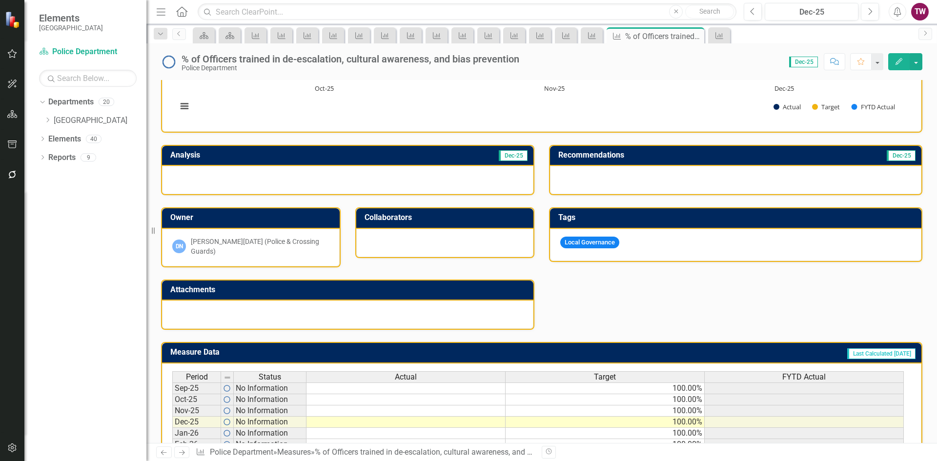
scroll to position [146, 0]
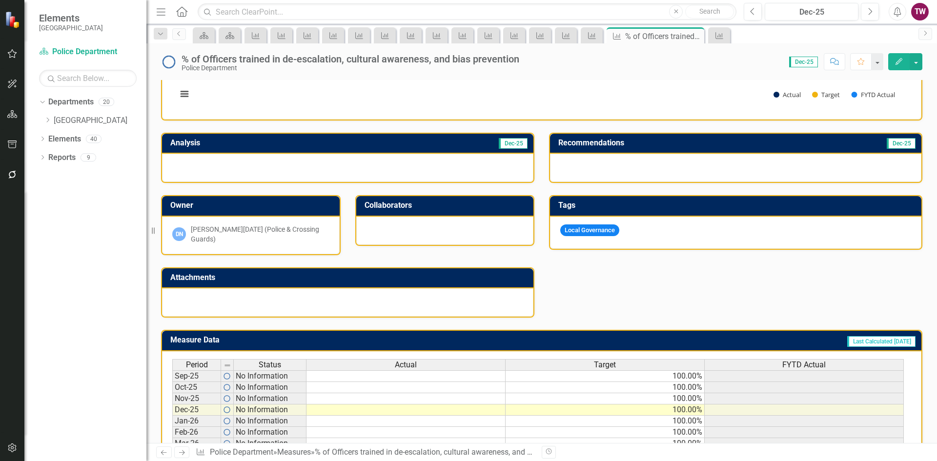
click at [180, 453] on icon at bounding box center [182, 453] width 6 height 5
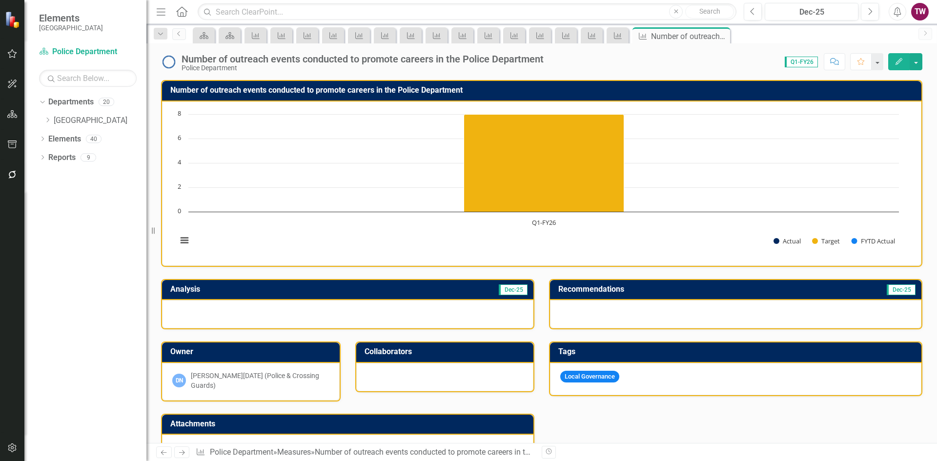
scroll to position [146, 0]
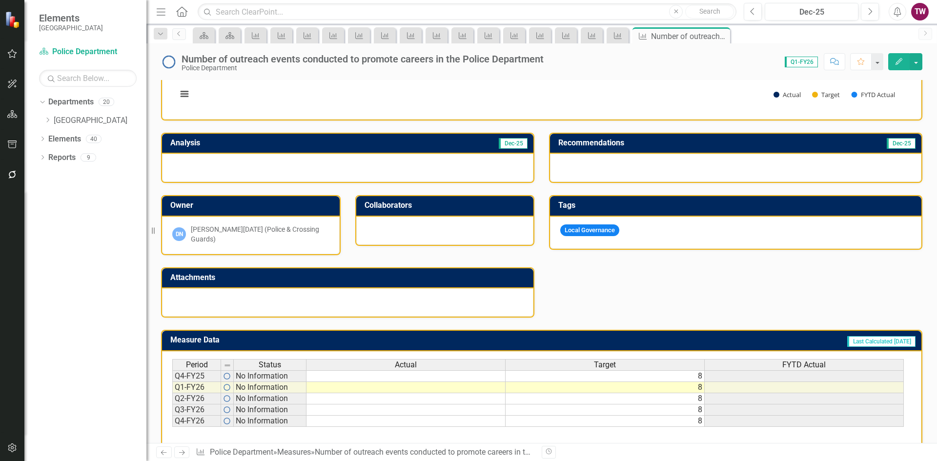
click at [182, 453] on icon "Next" at bounding box center [182, 453] width 8 height 6
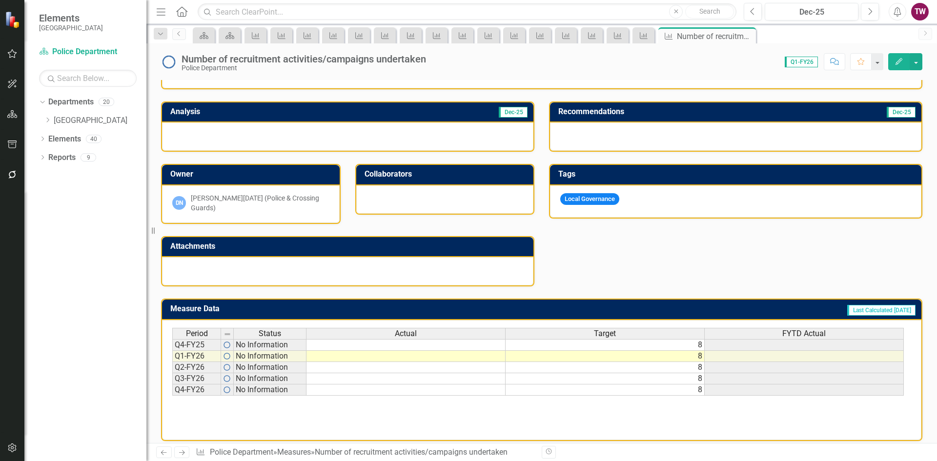
scroll to position [180, 0]
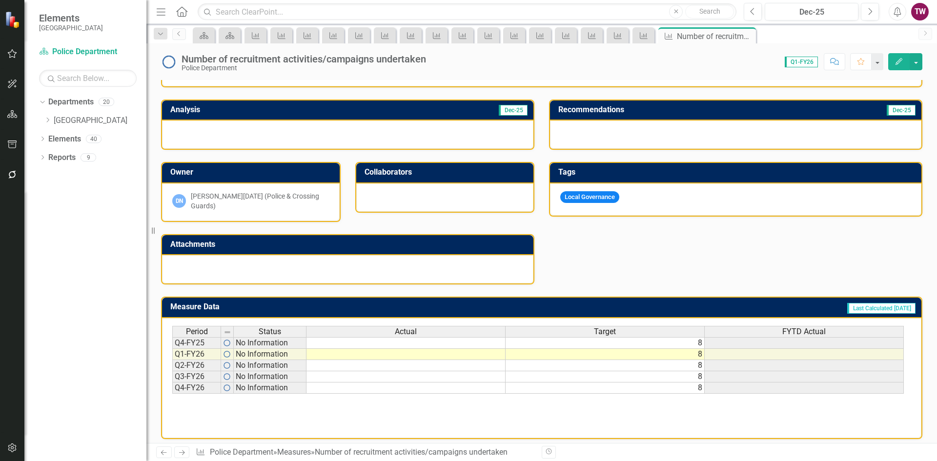
click at [167, 454] on icon "Previous" at bounding box center [164, 453] width 8 height 6
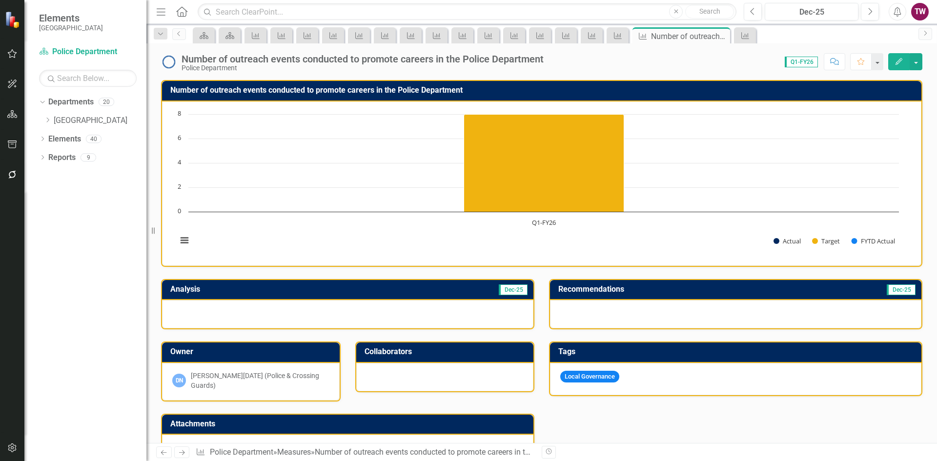
click at [181, 456] on link "Next" at bounding box center [182, 453] width 16 height 12
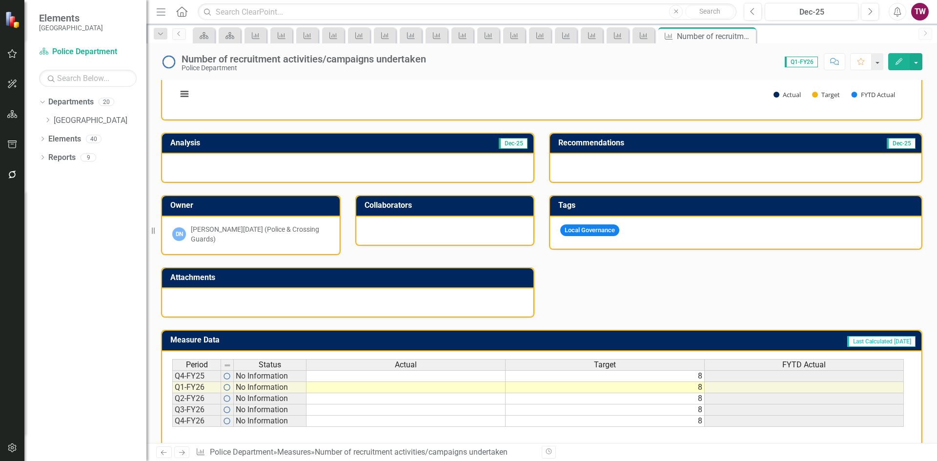
scroll to position [180, 0]
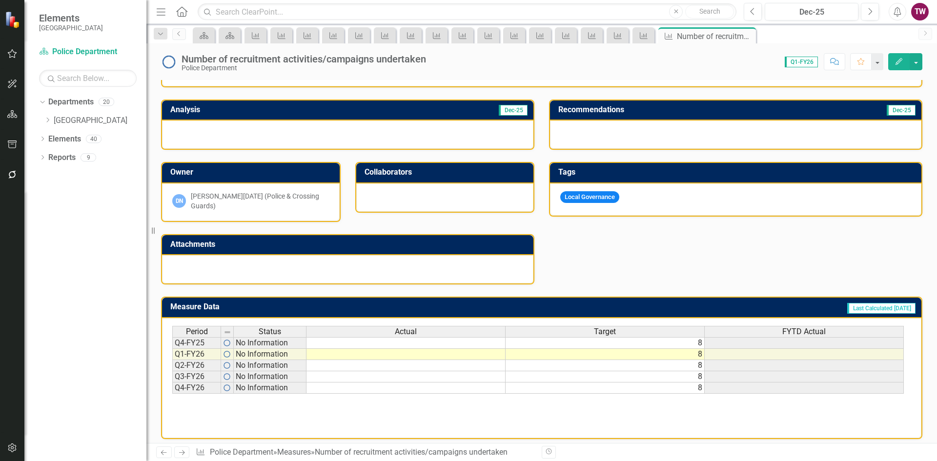
click at [187, 452] on link "Next" at bounding box center [182, 453] width 16 height 12
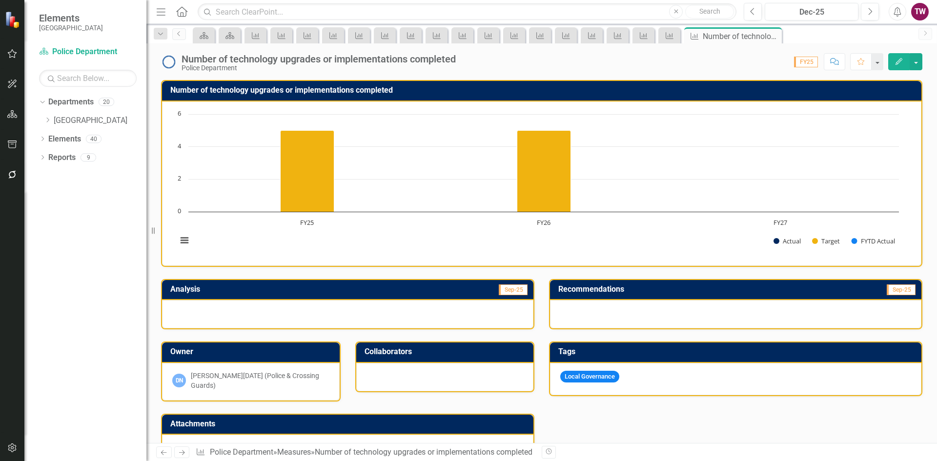
scroll to position [180, 0]
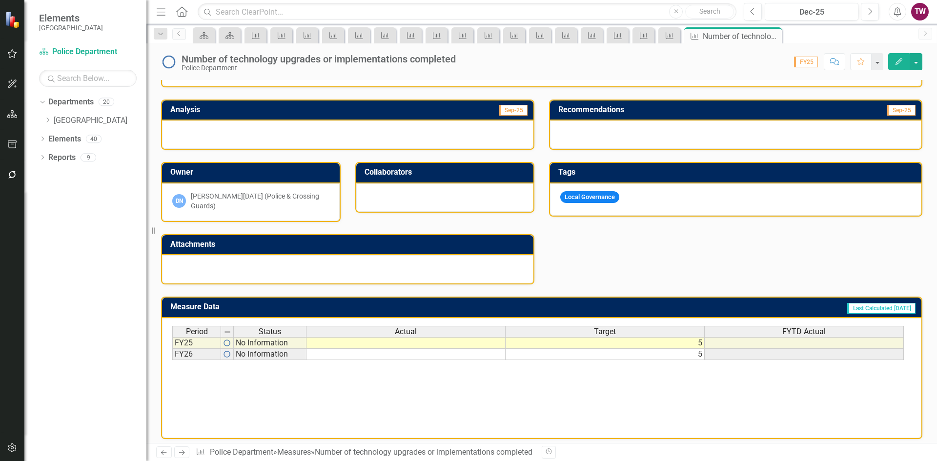
click at [183, 455] on icon "Next" at bounding box center [182, 453] width 8 height 6
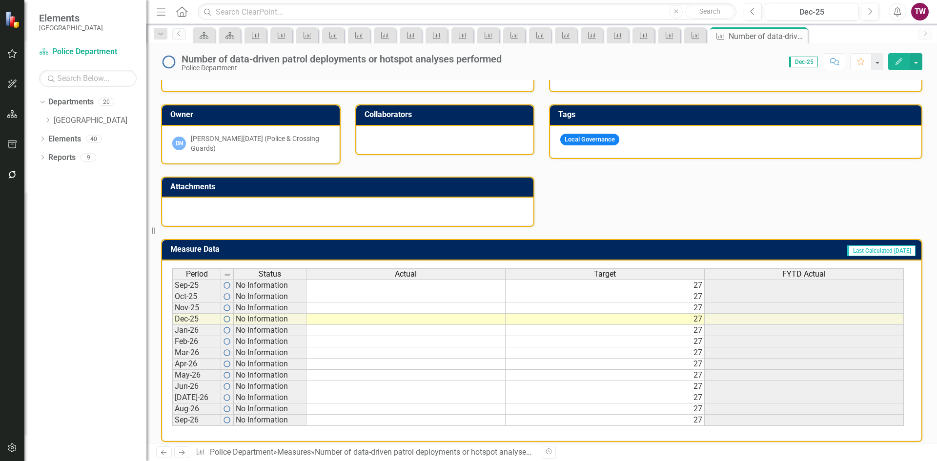
scroll to position [240, 0]
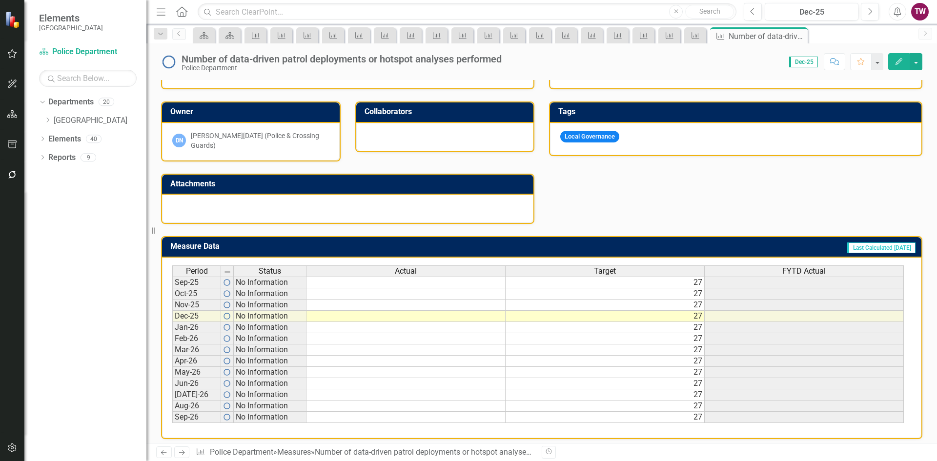
click at [180, 451] on icon "Next" at bounding box center [182, 453] width 8 height 6
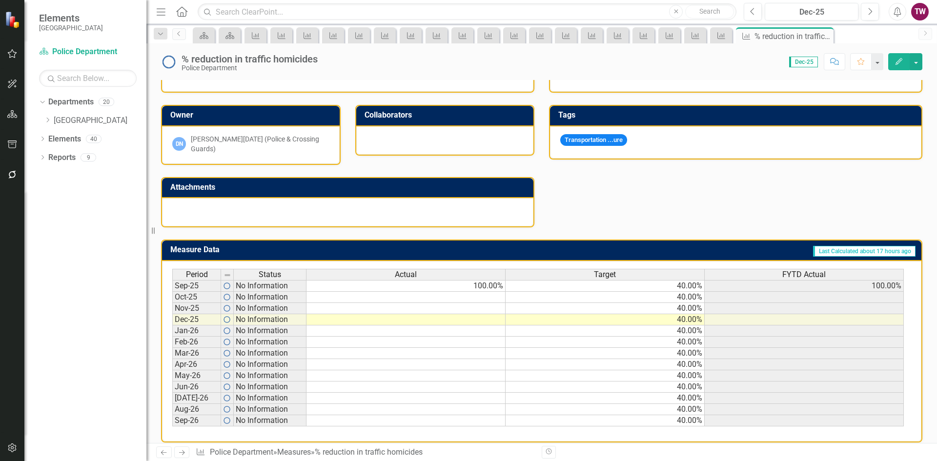
scroll to position [240, 0]
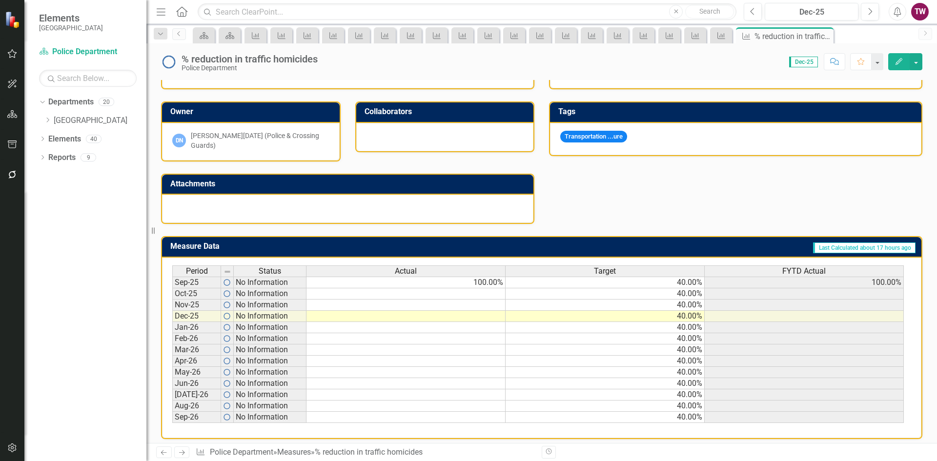
click at [177, 452] on link "Next" at bounding box center [182, 453] width 16 height 12
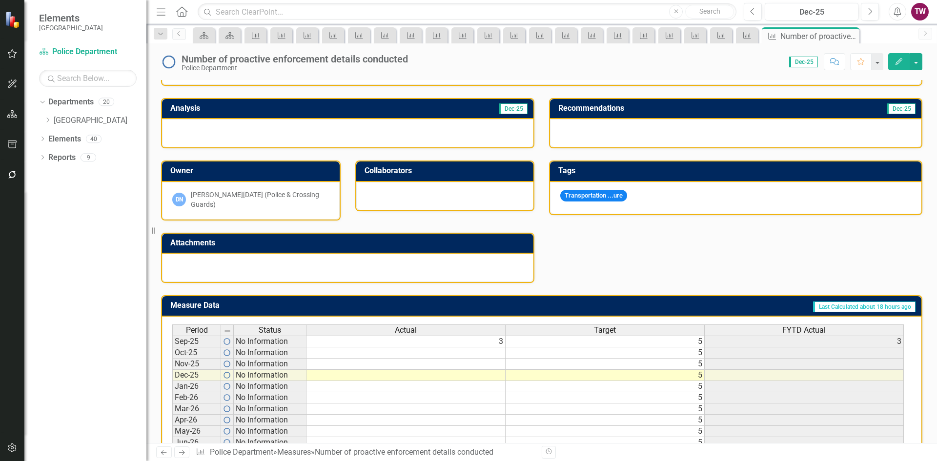
scroll to position [240, 0]
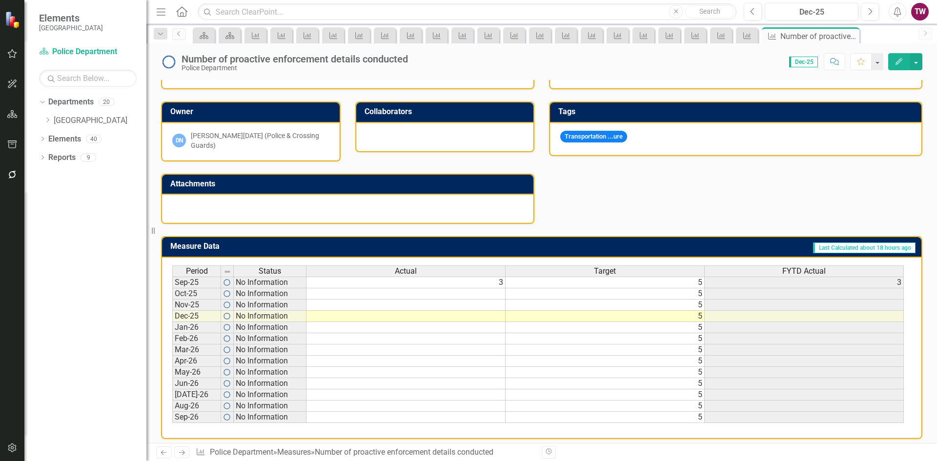
click at [180, 450] on icon "Next" at bounding box center [182, 453] width 8 height 6
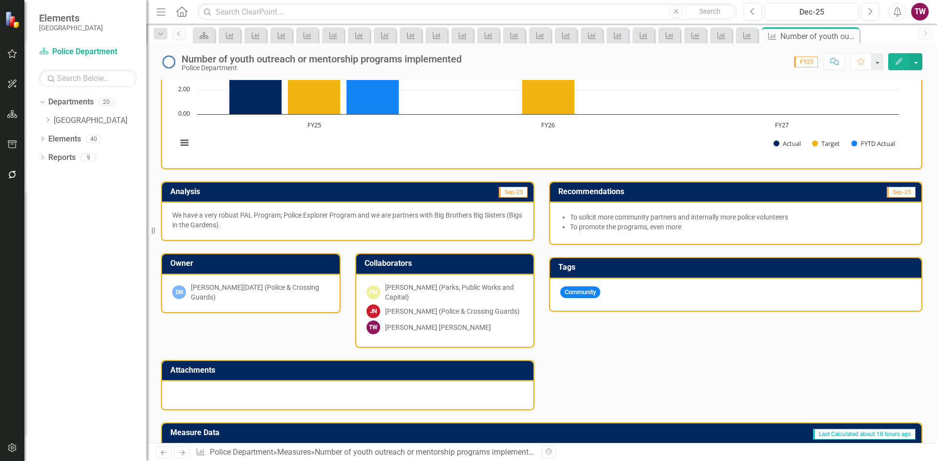
scroll to position [229, 0]
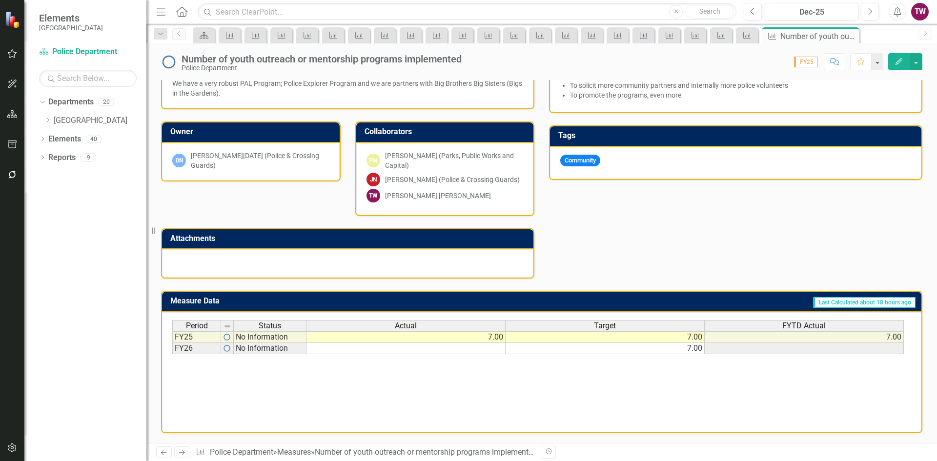
click at [161, 454] on icon "Previous" at bounding box center [164, 453] width 8 height 6
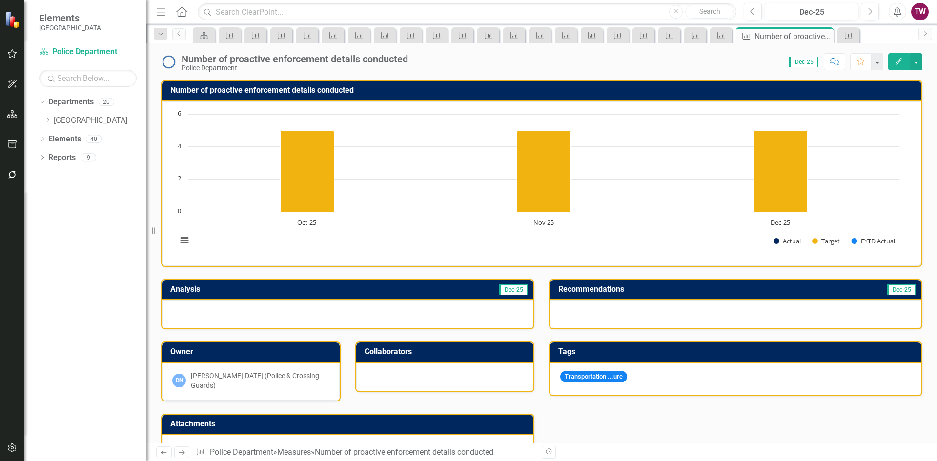
scroll to position [240, 0]
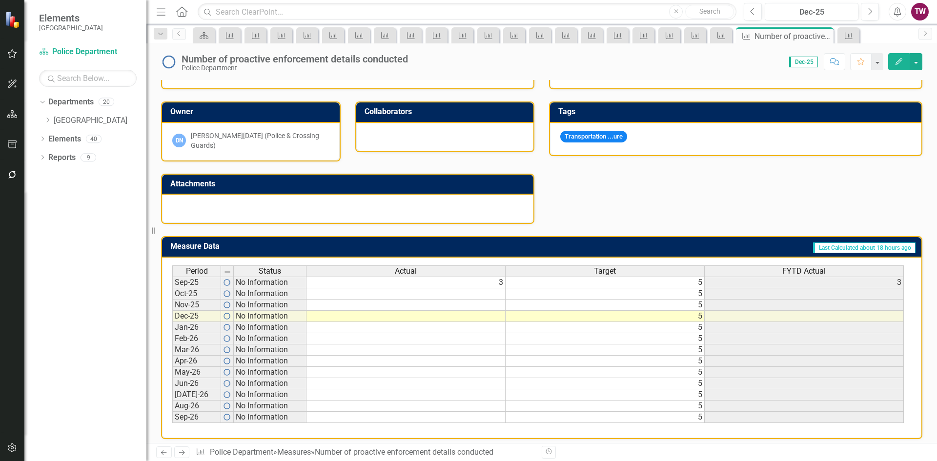
click at [186, 453] on icon "Next" at bounding box center [182, 453] width 8 height 6
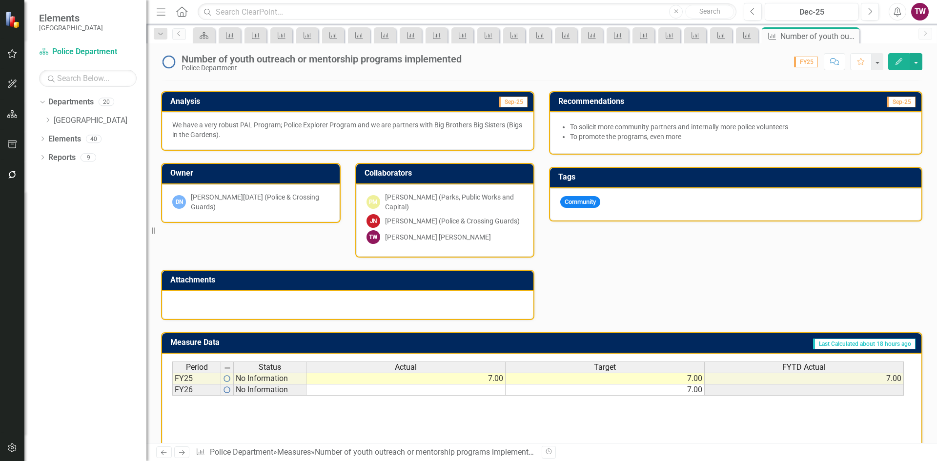
scroll to position [229, 0]
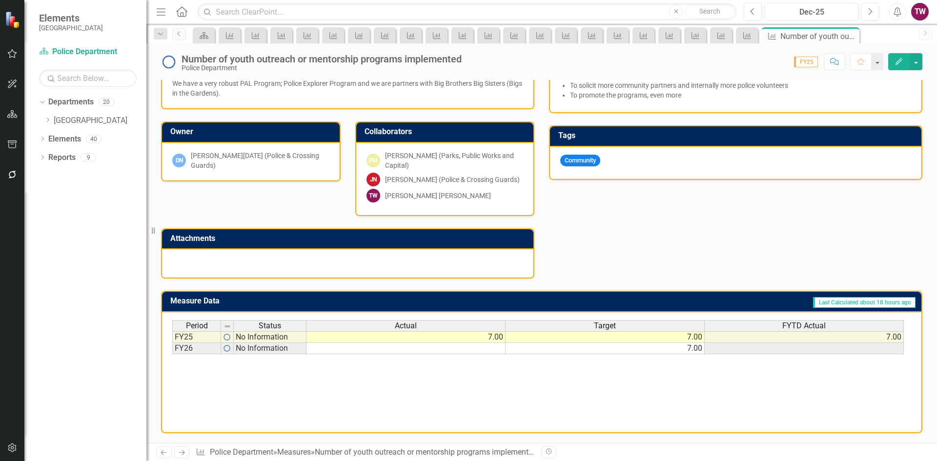
click at [188, 450] on link "Next" at bounding box center [182, 453] width 16 height 12
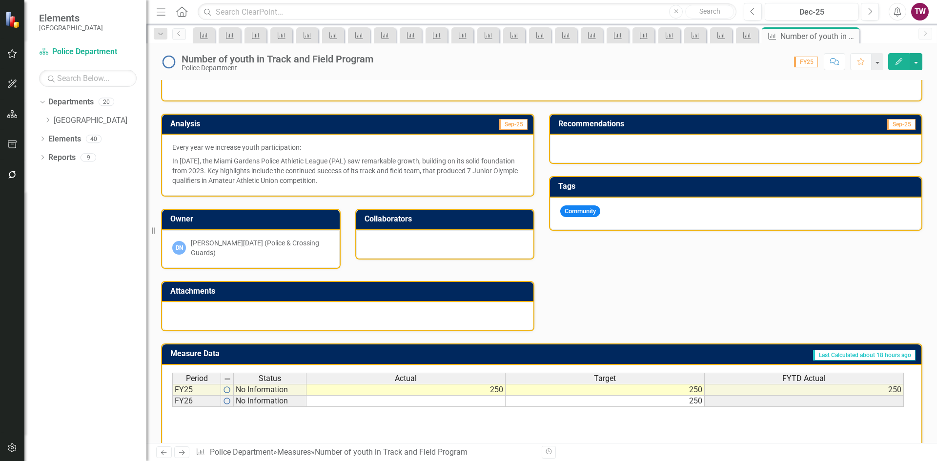
scroll to position [195, 0]
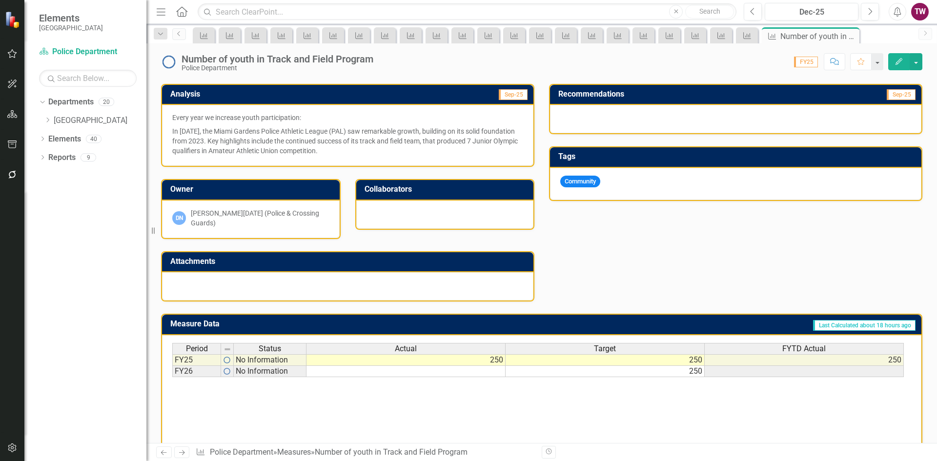
click at [179, 451] on icon "Next" at bounding box center [182, 453] width 8 height 6
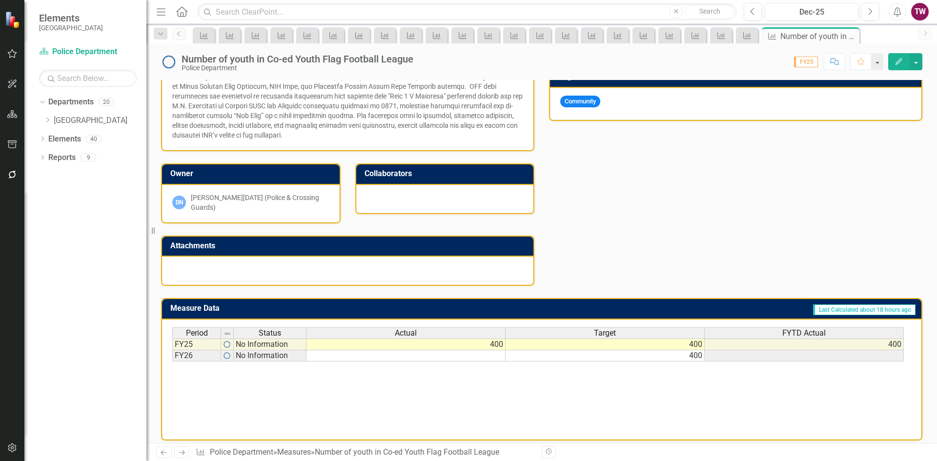
scroll to position [277, 0]
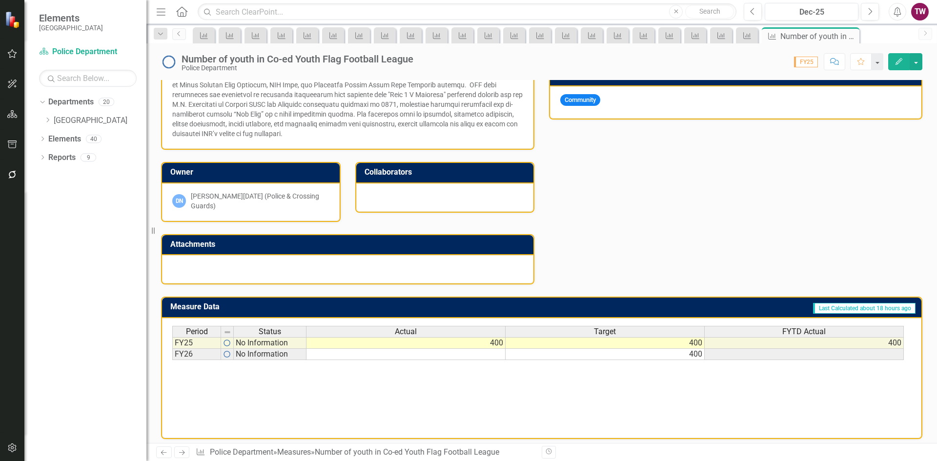
click at [185, 451] on icon "Next" at bounding box center [182, 453] width 8 height 6
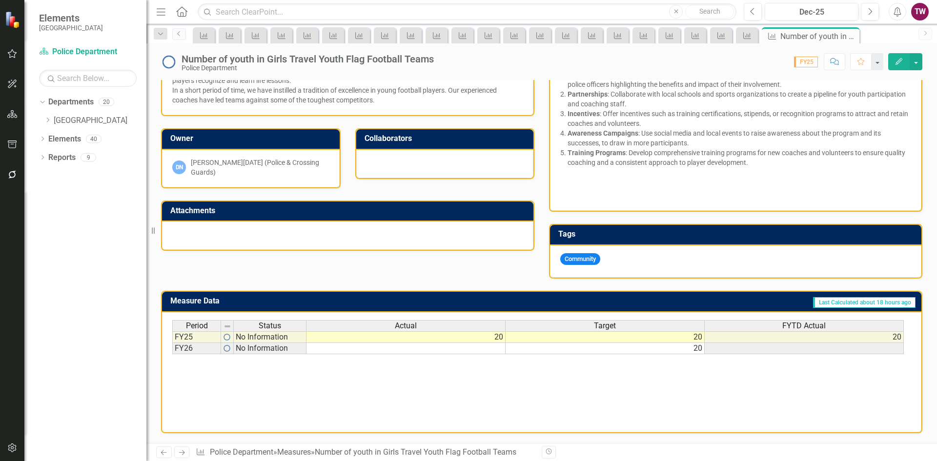
scroll to position [252, 0]
click at [182, 452] on icon "Next" at bounding box center [182, 453] width 8 height 6
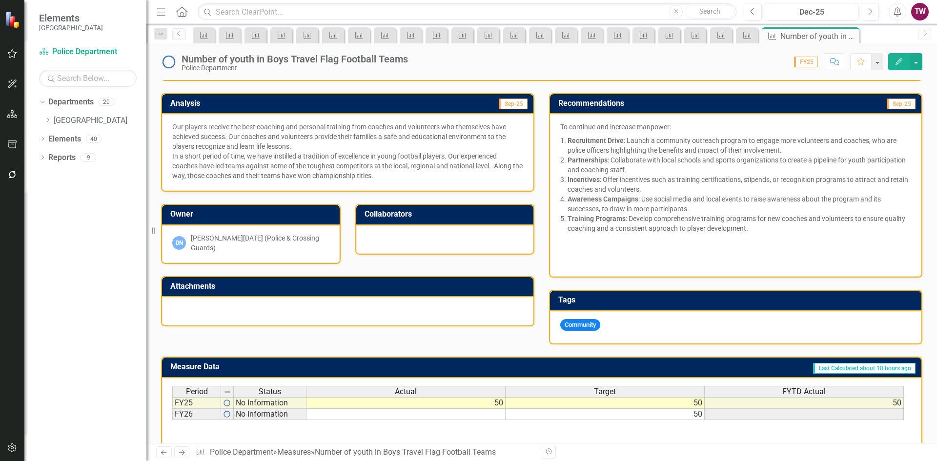
scroll to position [195, 0]
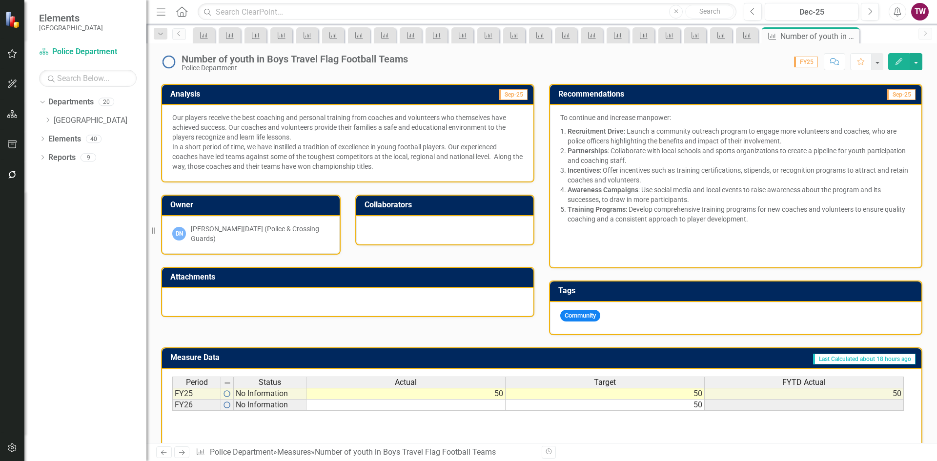
click at [183, 451] on icon at bounding box center [182, 453] width 6 height 5
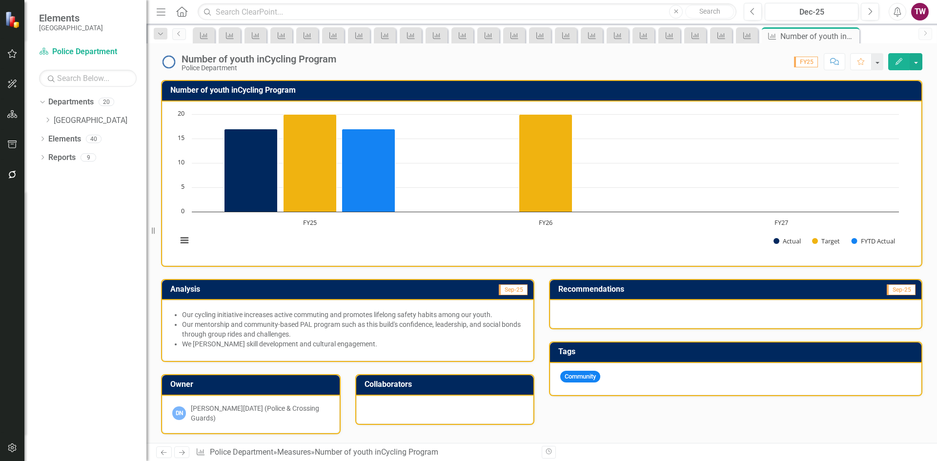
click at [0, 0] on icon "Close" at bounding box center [0, 0] width 0 height 0
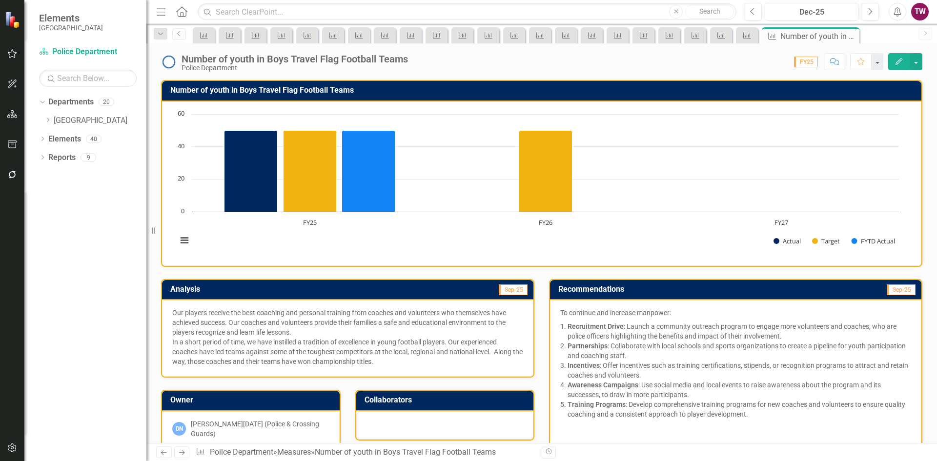
click at [0, 0] on icon at bounding box center [0, 0] width 0 height 0
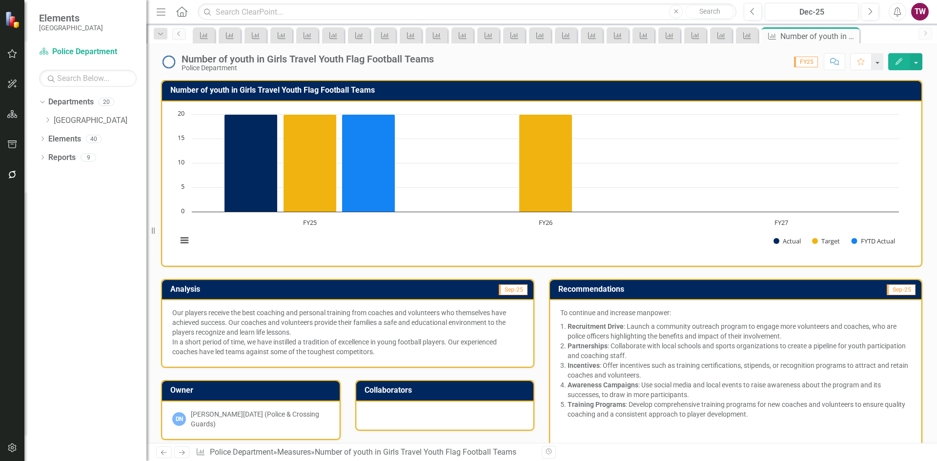
click at [0, 0] on icon at bounding box center [0, 0] width 0 height 0
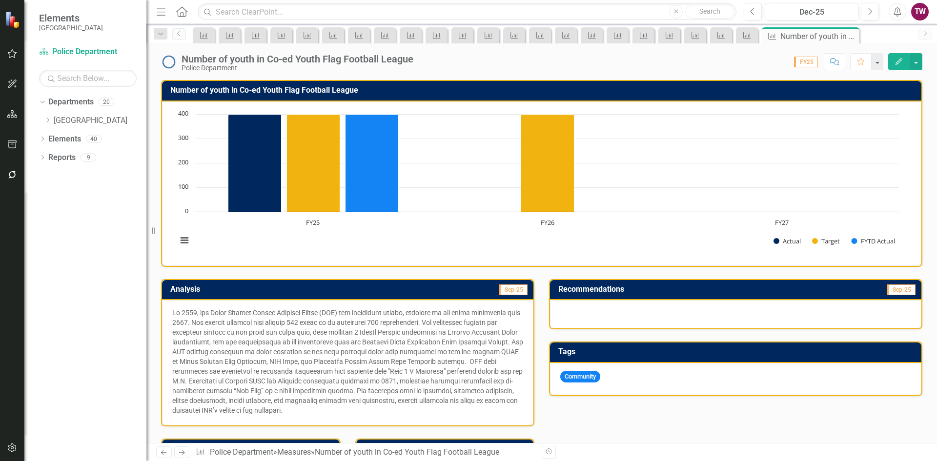
click at [0, 0] on icon "Close" at bounding box center [0, 0] width 0 height 0
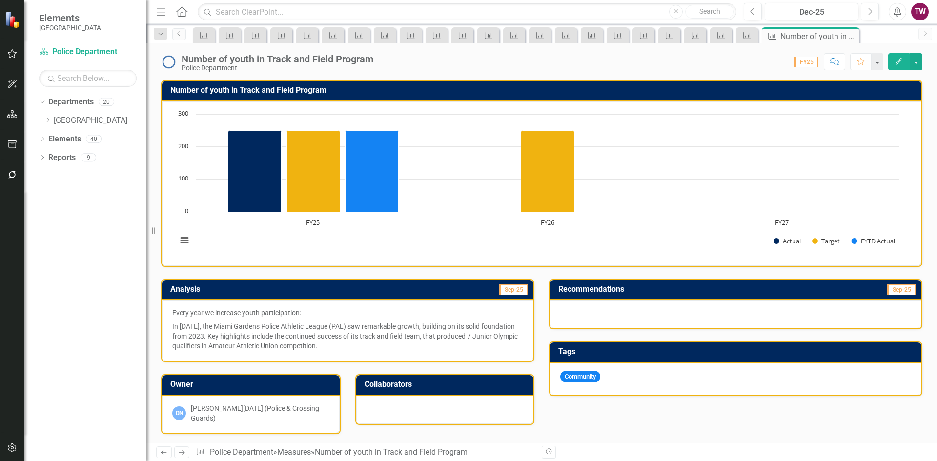
click at [0, 0] on icon "Close" at bounding box center [0, 0] width 0 height 0
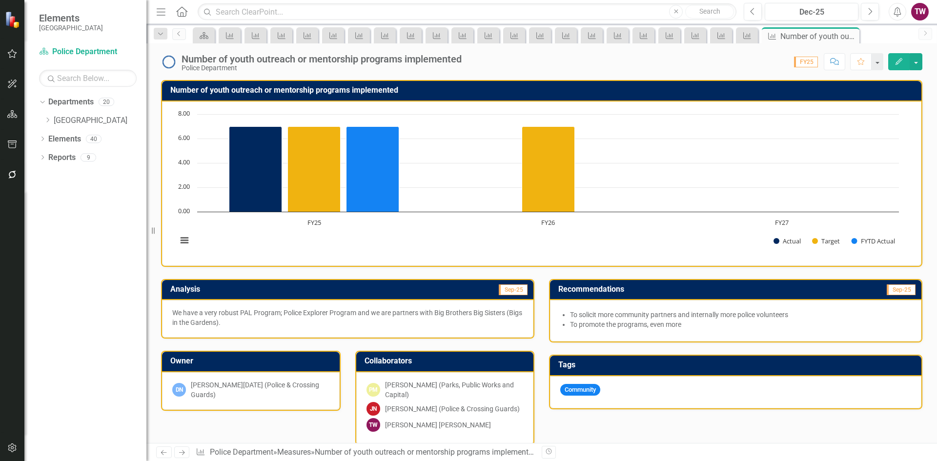
click at [0, 0] on icon "Close" at bounding box center [0, 0] width 0 height 0
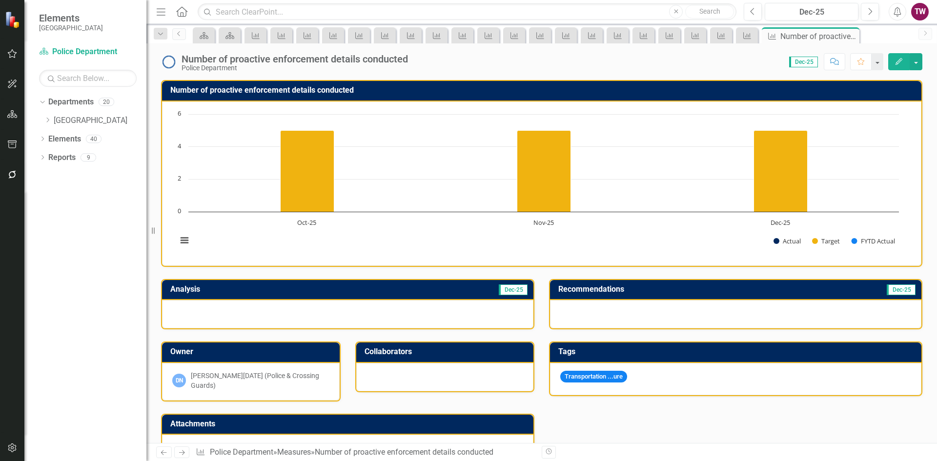
click at [0, 0] on icon "Close" at bounding box center [0, 0] width 0 height 0
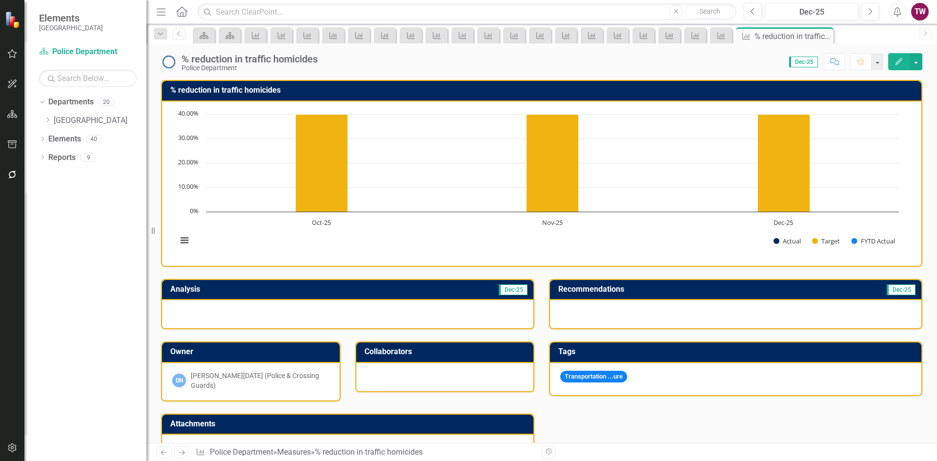
click at [0, 0] on icon at bounding box center [0, 0] width 0 height 0
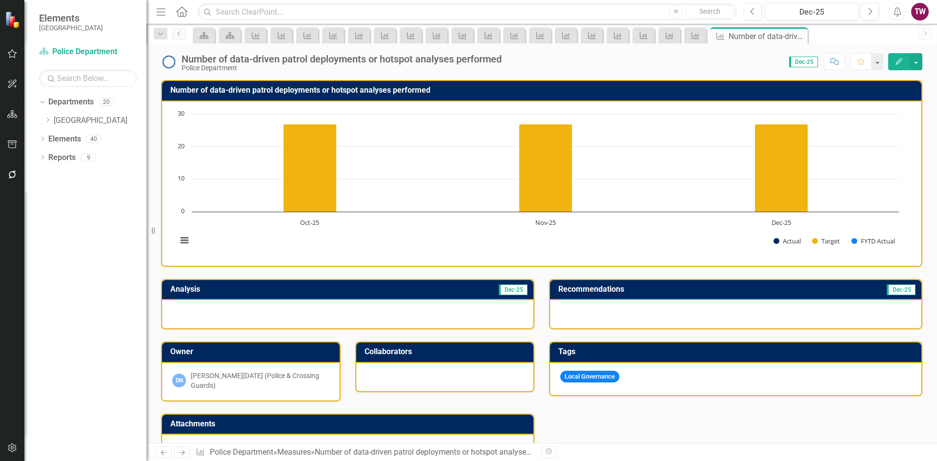
click at [0, 0] on icon "Close" at bounding box center [0, 0] width 0 height 0
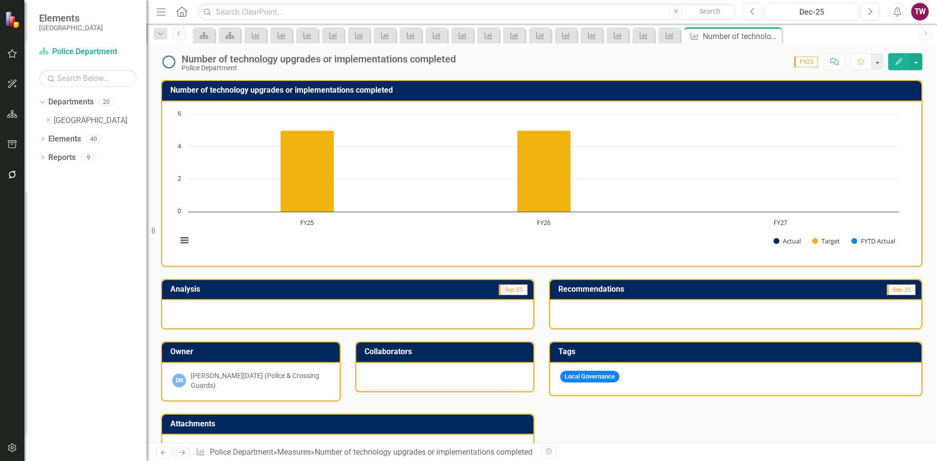
click at [0, 0] on icon "Close" at bounding box center [0, 0] width 0 height 0
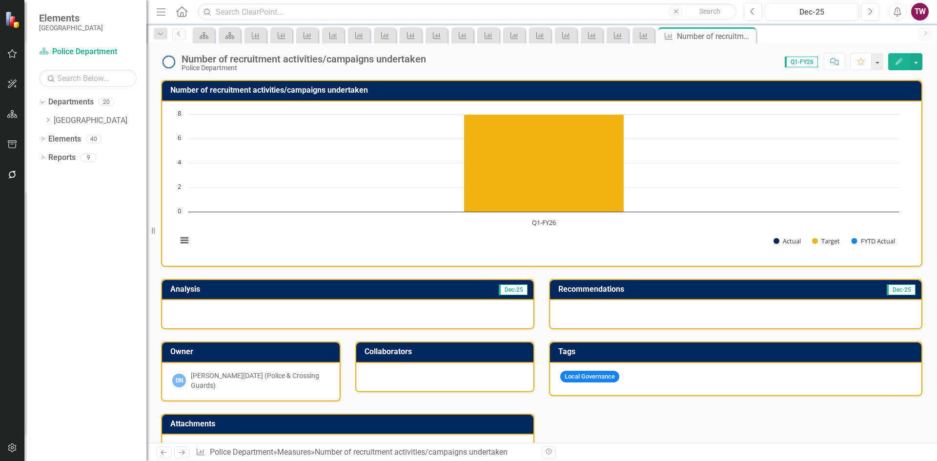
click at [0, 0] on icon "Close" at bounding box center [0, 0] width 0 height 0
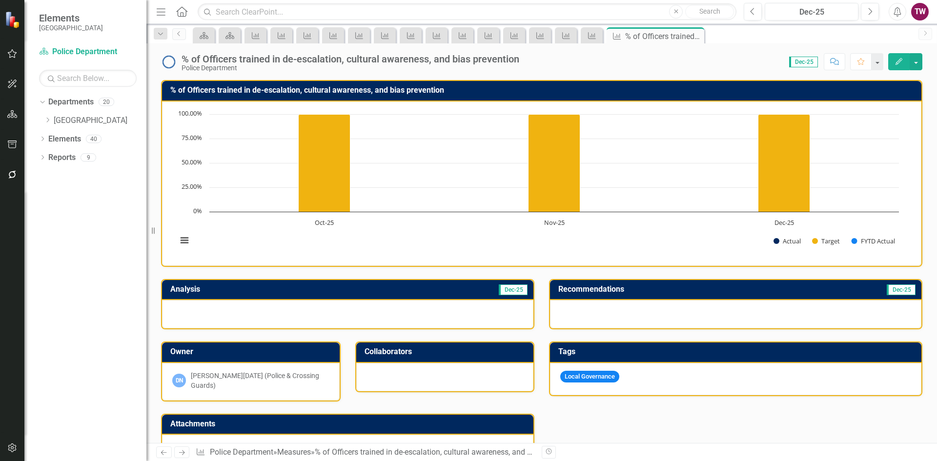
click at [0, 0] on icon "Close" at bounding box center [0, 0] width 0 height 0
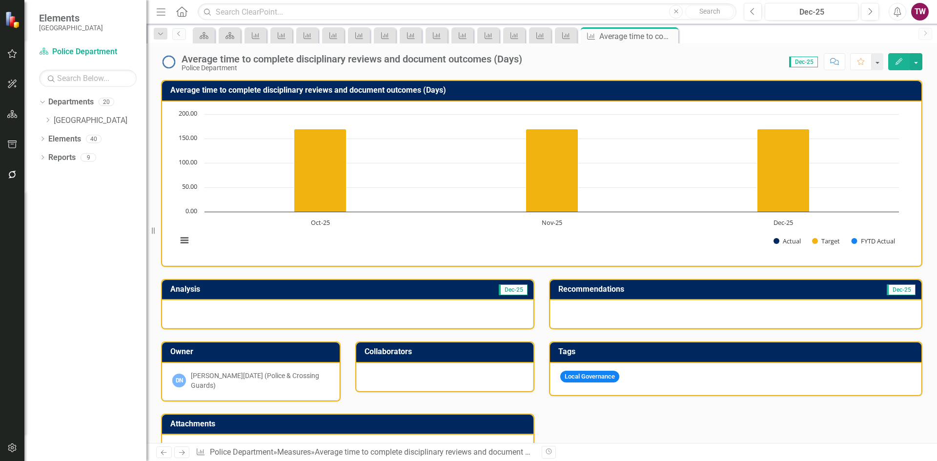
click at [0, 0] on icon "Close" at bounding box center [0, 0] width 0 height 0
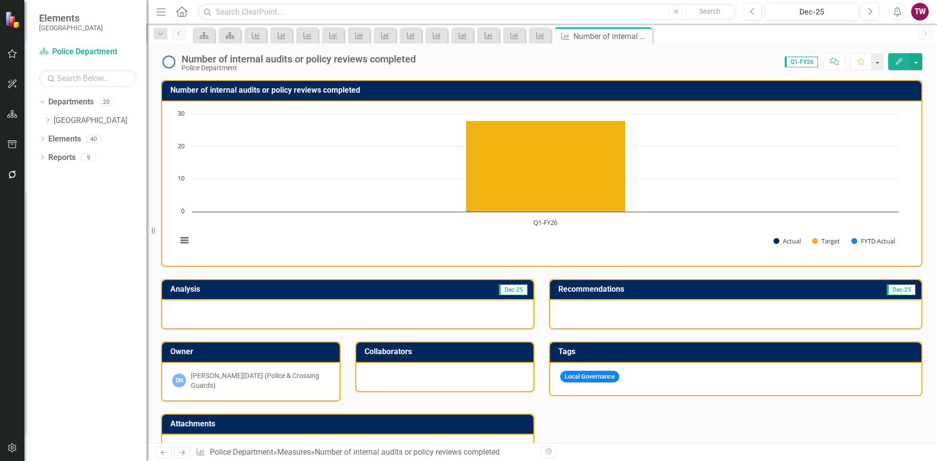
click at [0, 0] on icon "Close" at bounding box center [0, 0] width 0 height 0
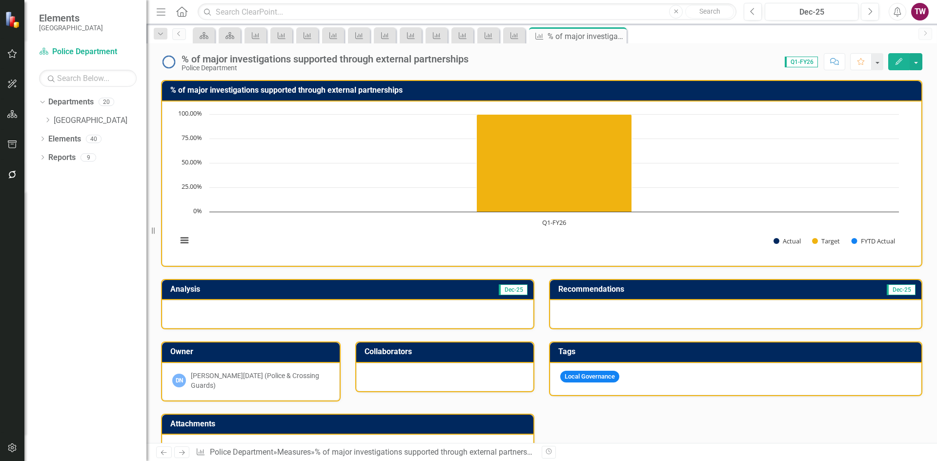
click at [0, 0] on icon "Close" at bounding box center [0, 0] width 0 height 0
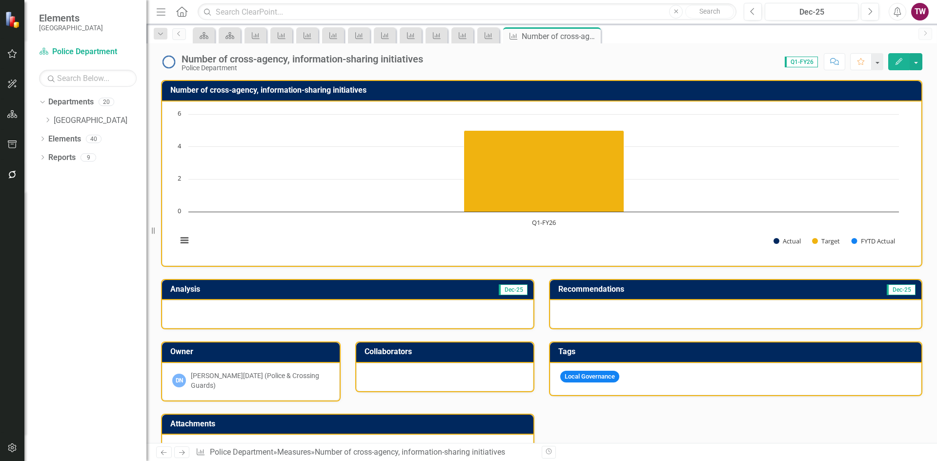
click at [0, 0] on icon "Close" at bounding box center [0, 0] width 0 height 0
click at [0, 0] on div "Close" at bounding box center [0, 0] width 0 height 0
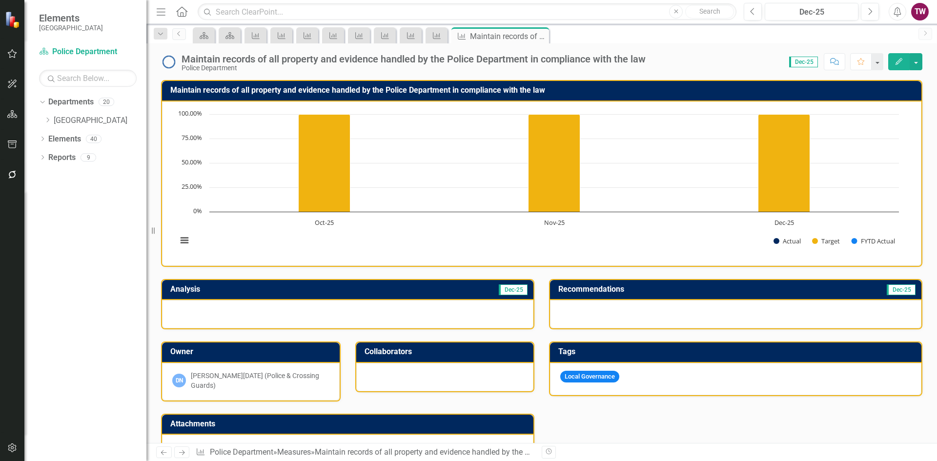
click at [0, 0] on icon "Close" at bounding box center [0, 0] width 0 height 0
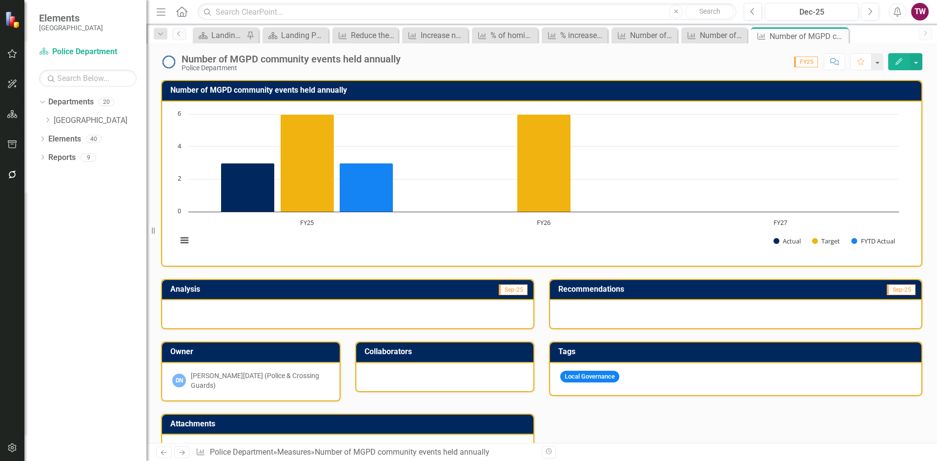
click at [0, 0] on icon "Close" at bounding box center [0, 0] width 0 height 0
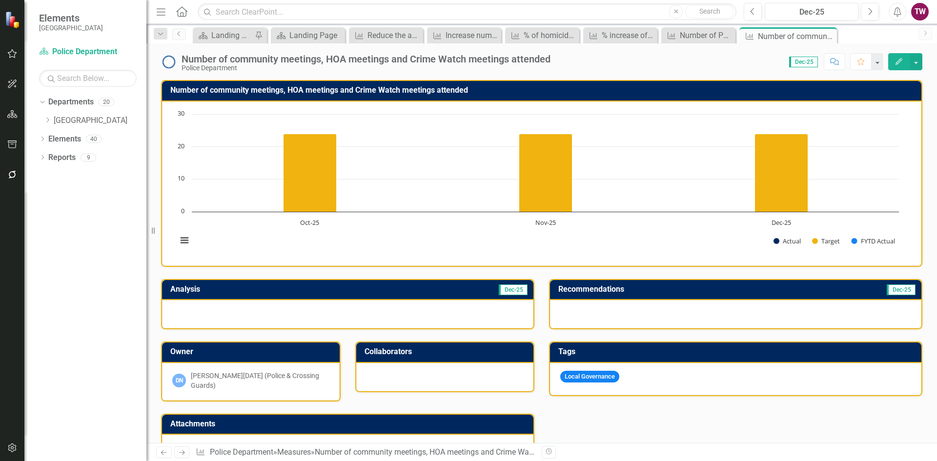
click at [0, 0] on icon "Close" at bounding box center [0, 0] width 0 height 0
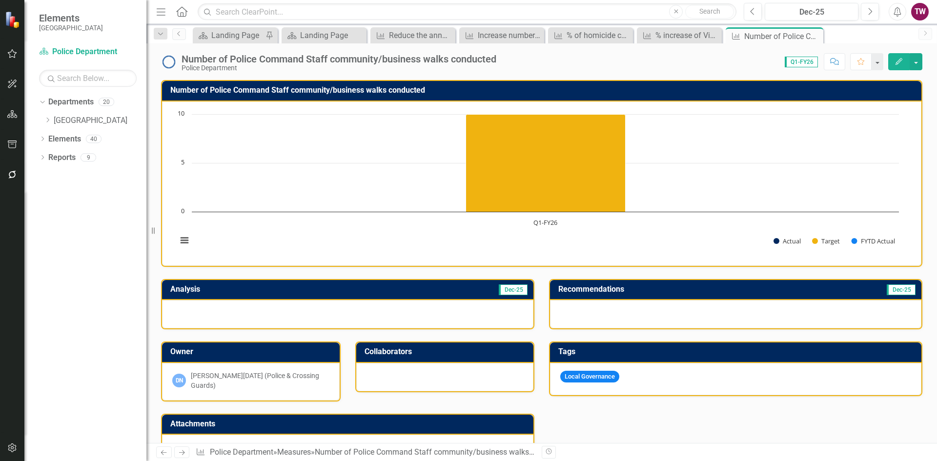
click at [0, 0] on icon "Close" at bounding box center [0, 0] width 0 height 0
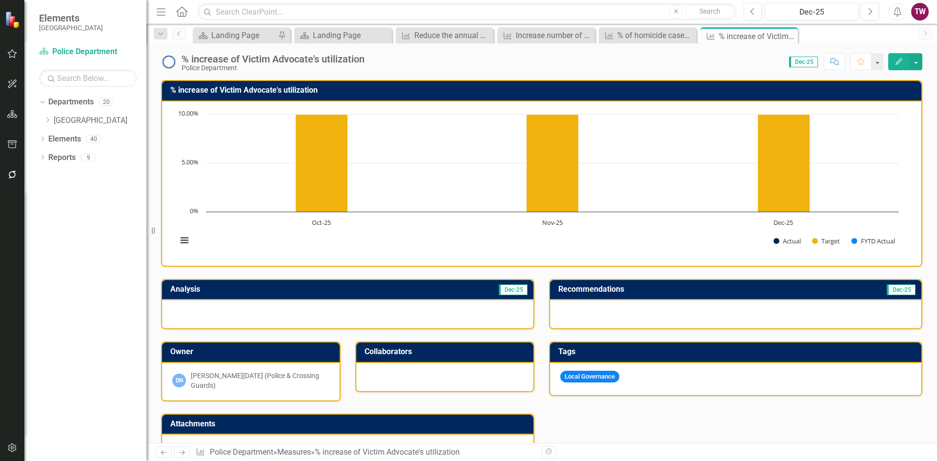
click at [796, 38] on div "Measure % increase of Victim Advocate's utilization Pin Close" at bounding box center [750, 35] width 98 height 16
click at [0, 0] on icon "Close" at bounding box center [0, 0] width 0 height 0
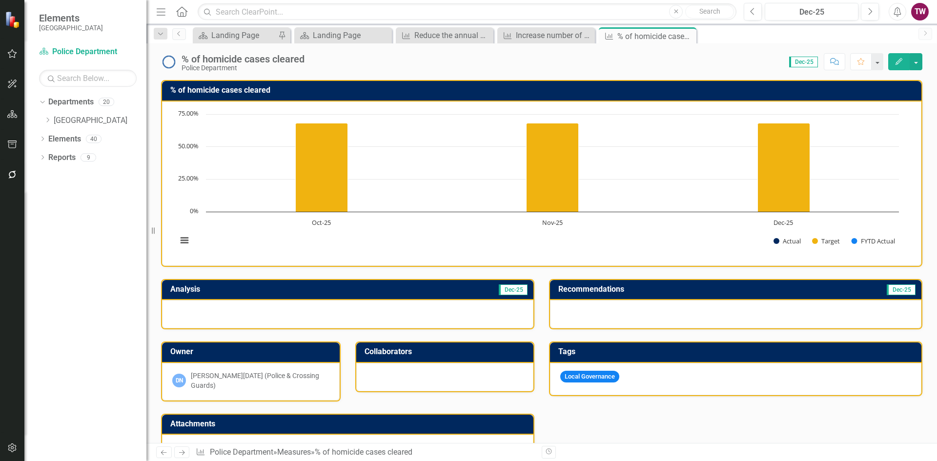
click at [0, 0] on icon "Close" at bounding box center [0, 0] width 0 height 0
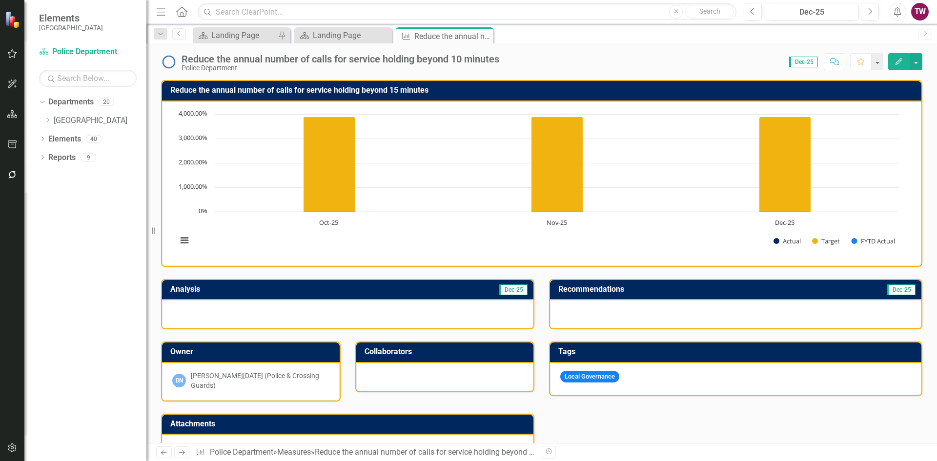
click at [0, 0] on icon "Close" at bounding box center [0, 0] width 0 height 0
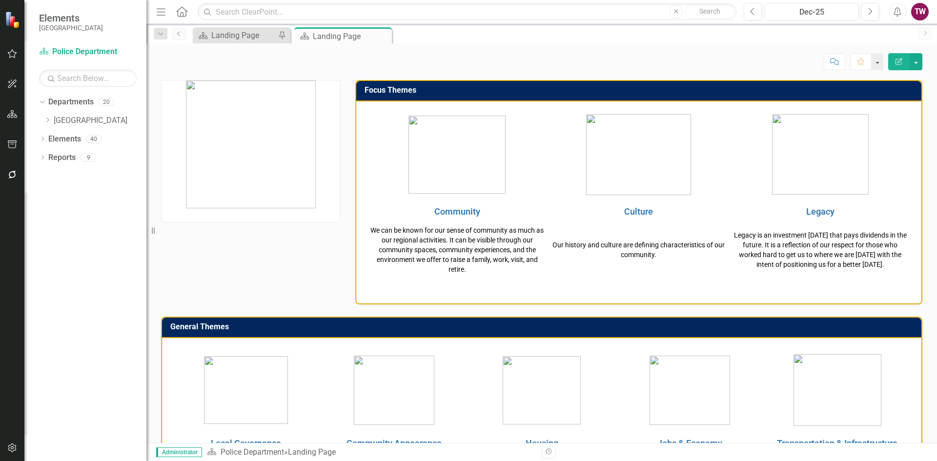
click at [0, 0] on icon at bounding box center [0, 0] width 0 height 0
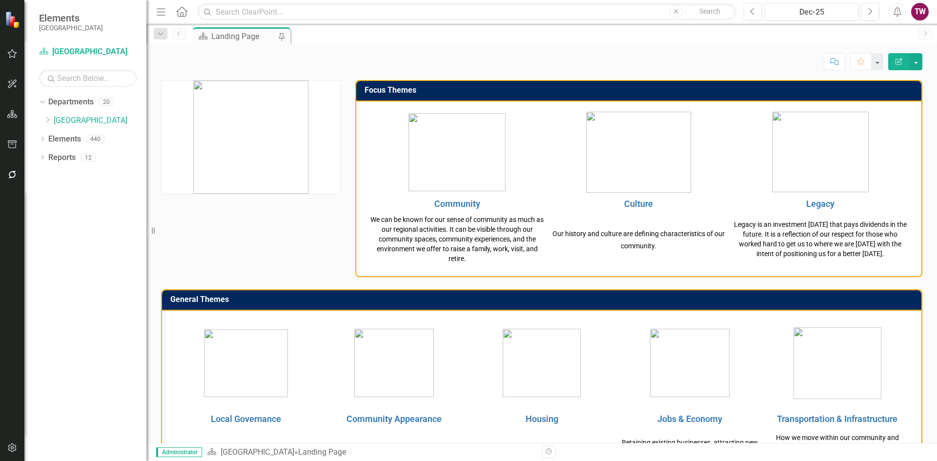
click at [52, 118] on div "Dropdown" at bounding box center [49, 121] width 10 height 8
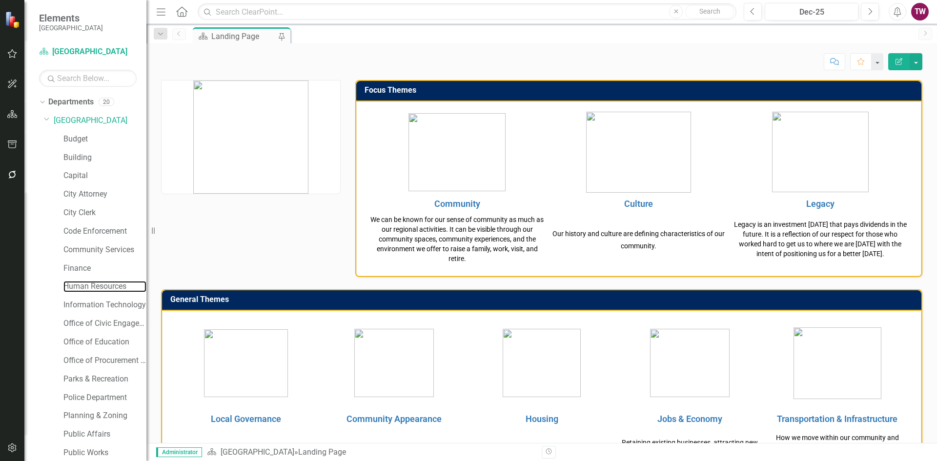
click at [109, 284] on link "Human Resources" at bounding box center [104, 286] width 83 height 11
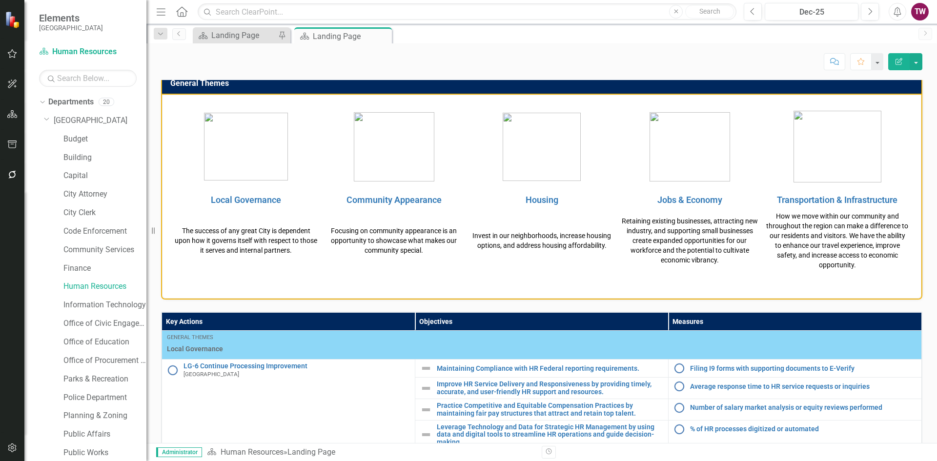
scroll to position [428, 0]
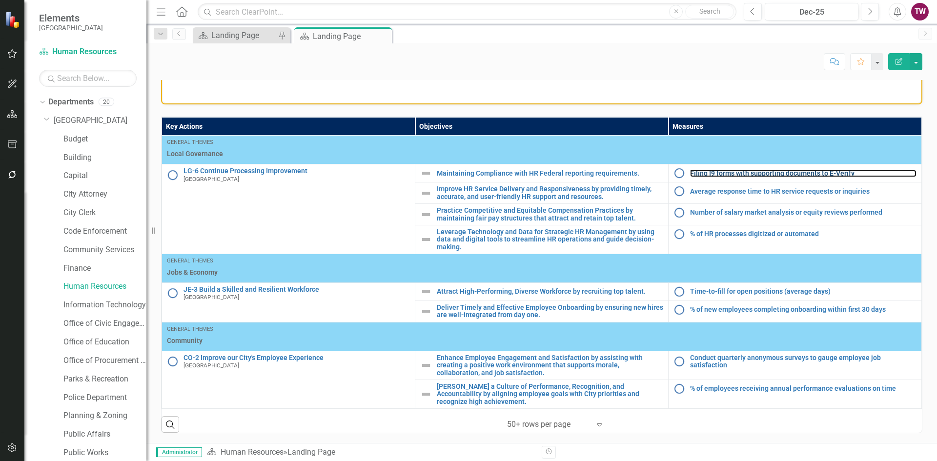
click at [732, 175] on link "Filing I9 forms with supporting documents to E-Verify" at bounding box center [803, 173] width 227 height 7
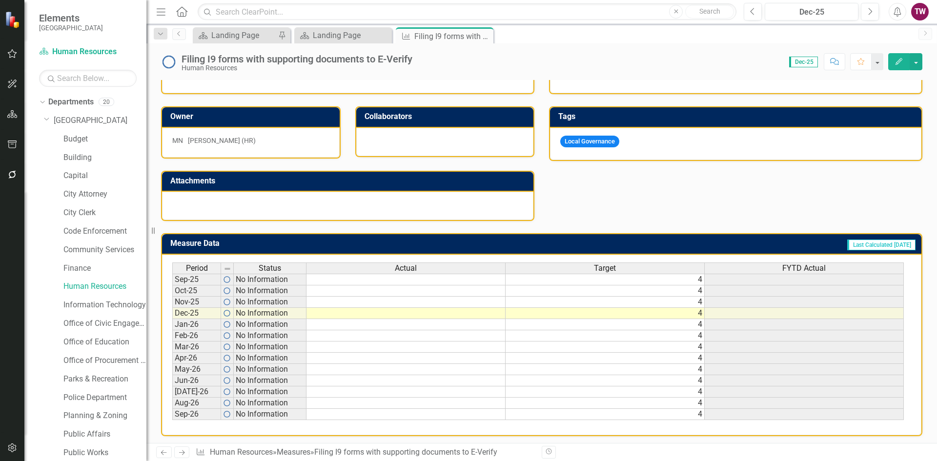
scroll to position [240, 0]
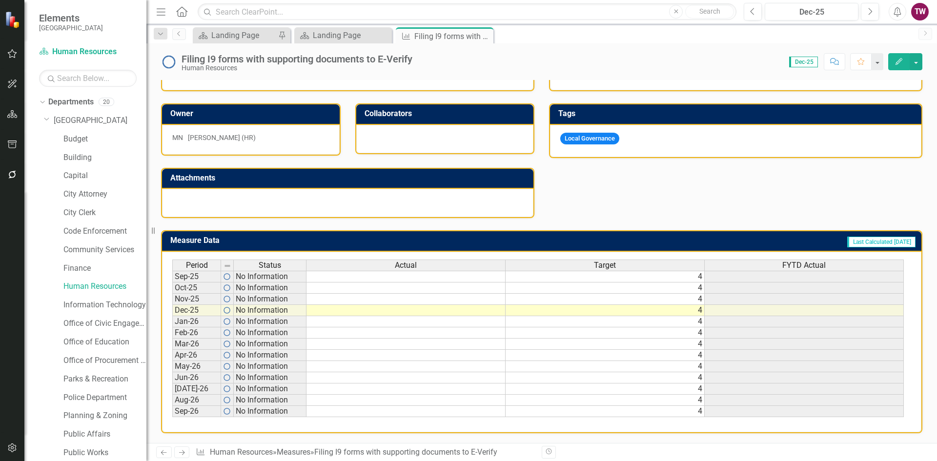
click at [635, 269] on div "Target" at bounding box center [605, 265] width 199 height 11
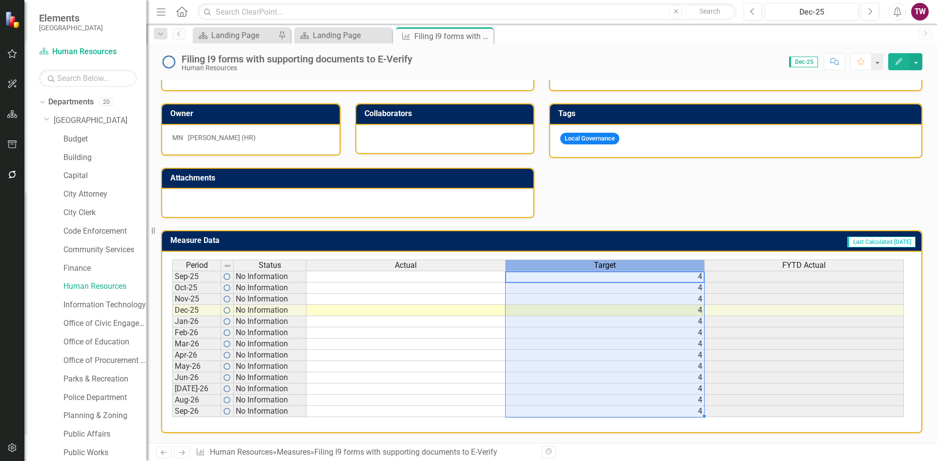
click at [630, 278] on td "4" at bounding box center [605, 277] width 199 height 12
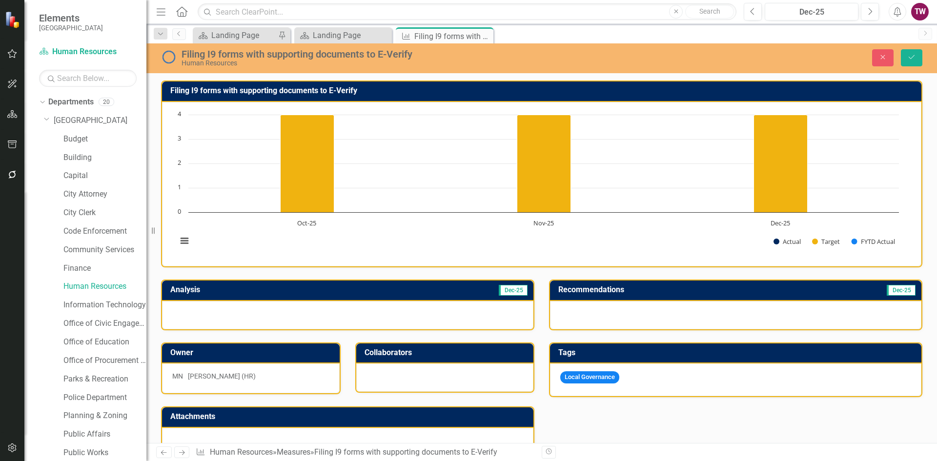
scroll to position [241, 0]
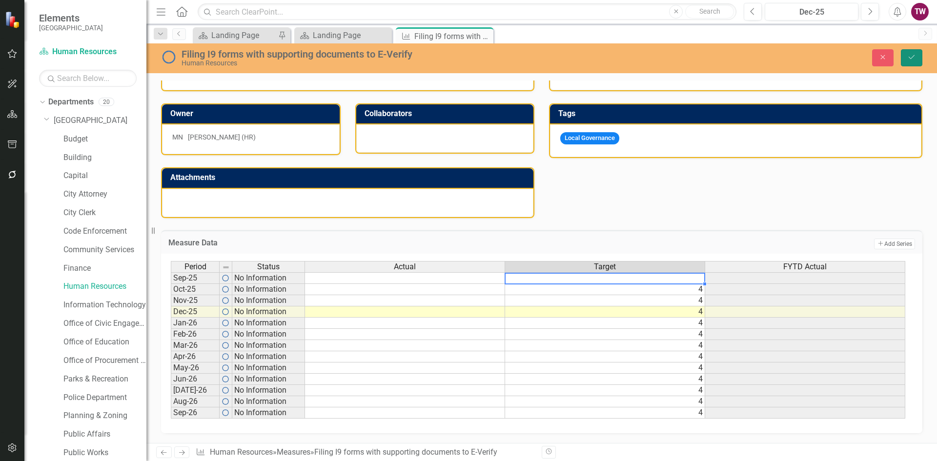
click at [912, 64] on button "Save" at bounding box center [911, 57] width 21 height 17
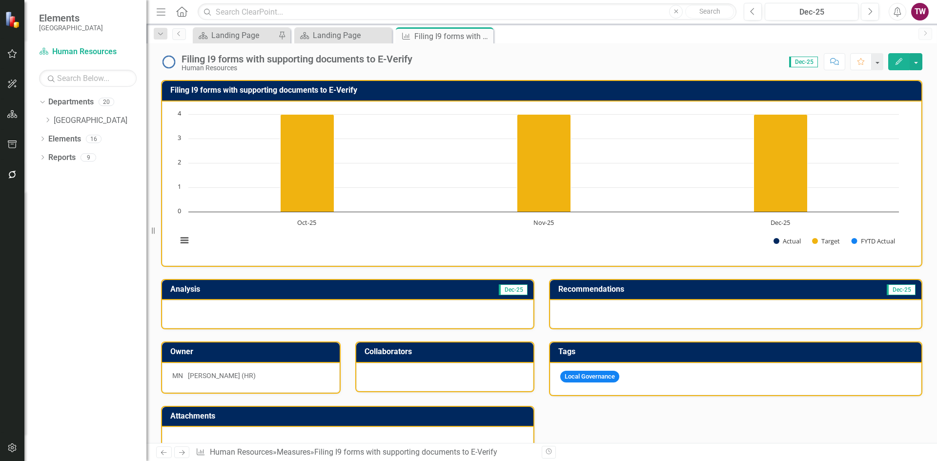
click at [46, 124] on div "Dropdown" at bounding box center [47, 121] width 7 height 8
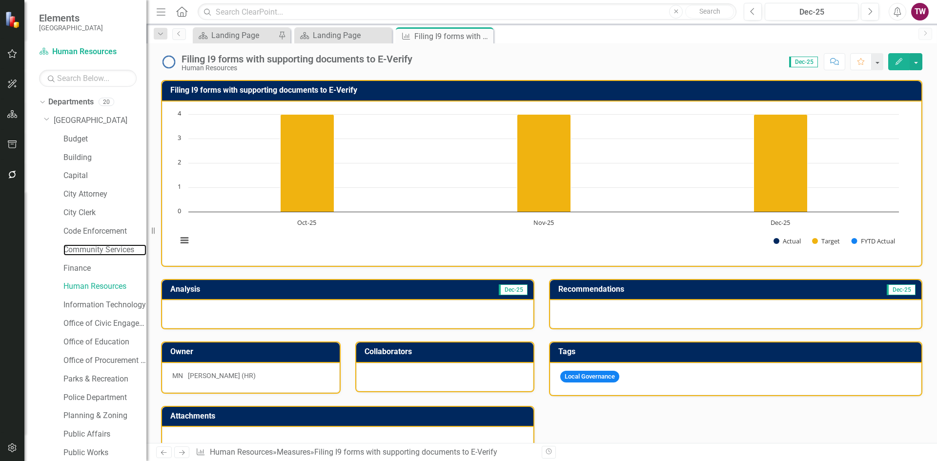
click at [103, 252] on link "Community Services" at bounding box center [104, 250] width 83 height 11
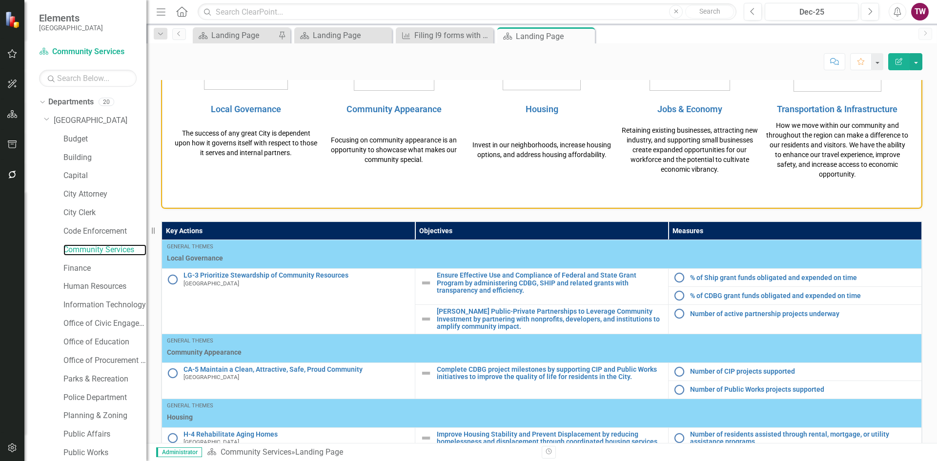
scroll to position [433, 0]
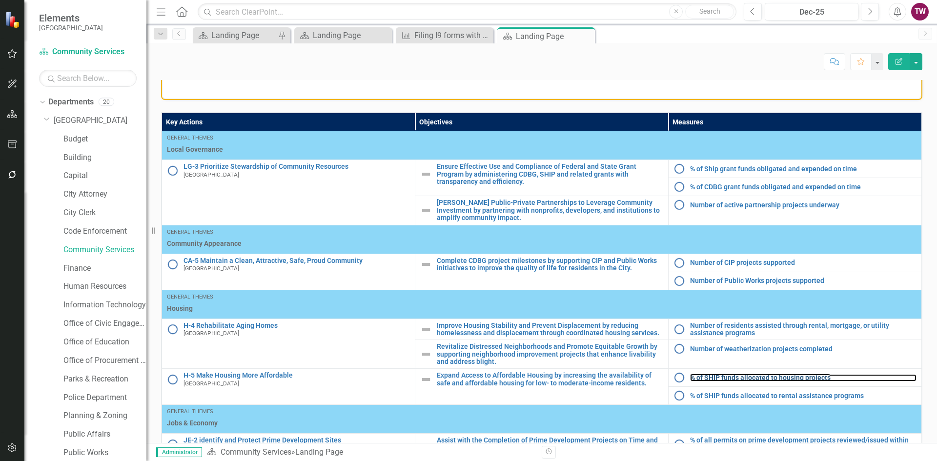
click at [775, 379] on link "% of SHIP funds allocated to housing projects" at bounding box center [803, 377] width 227 height 7
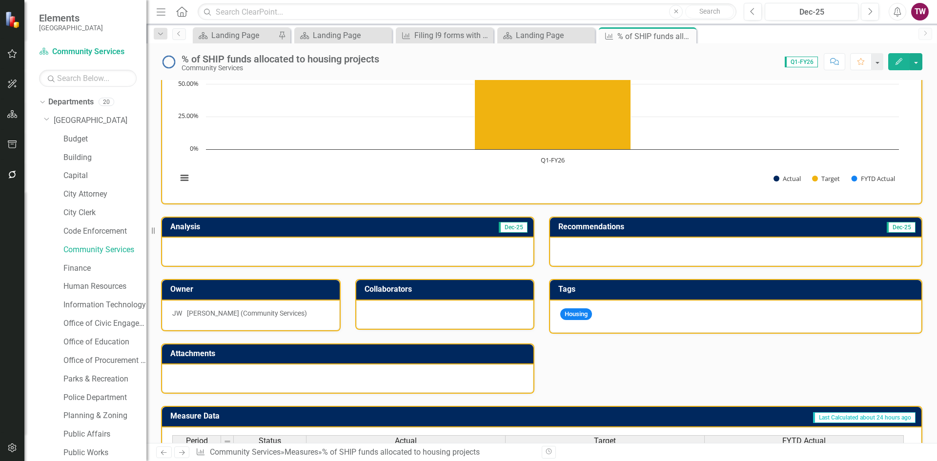
scroll to position [180, 0]
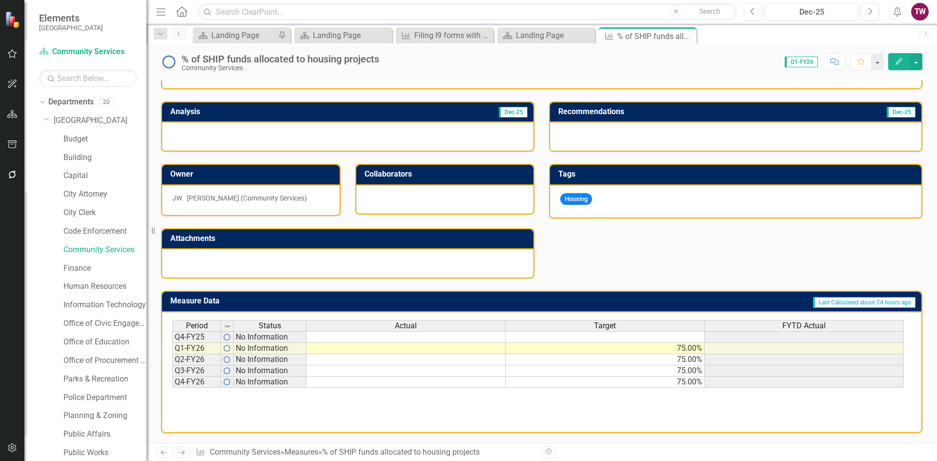
click at [187, 454] on link "Next" at bounding box center [182, 453] width 16 height 12
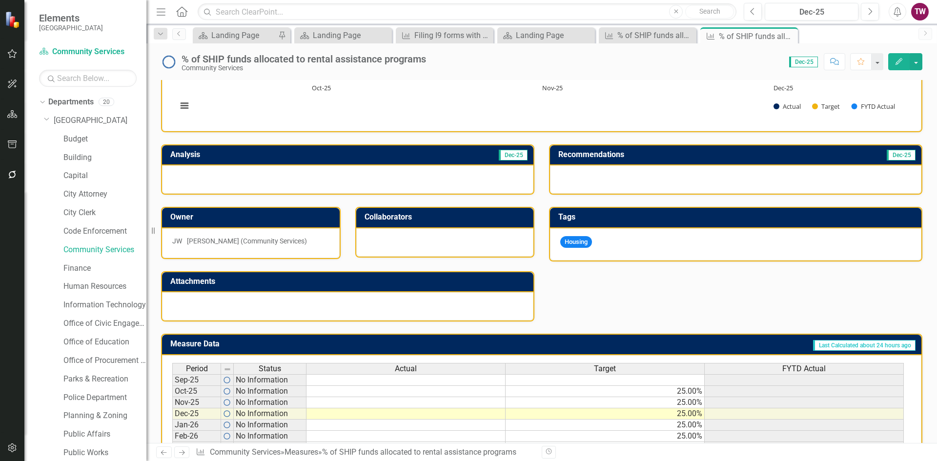
scroll to position [240, 0]
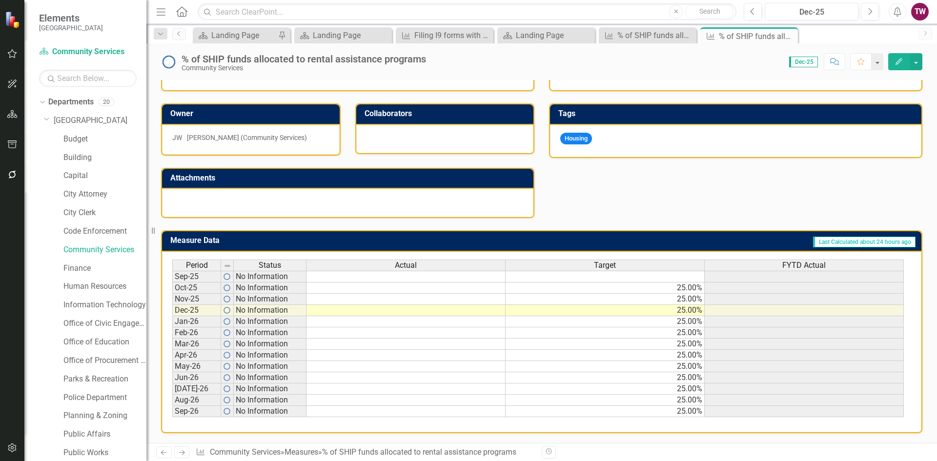
click at [179, 450] on icon "Next" at bounding box center [182, 453] width 8 height 6
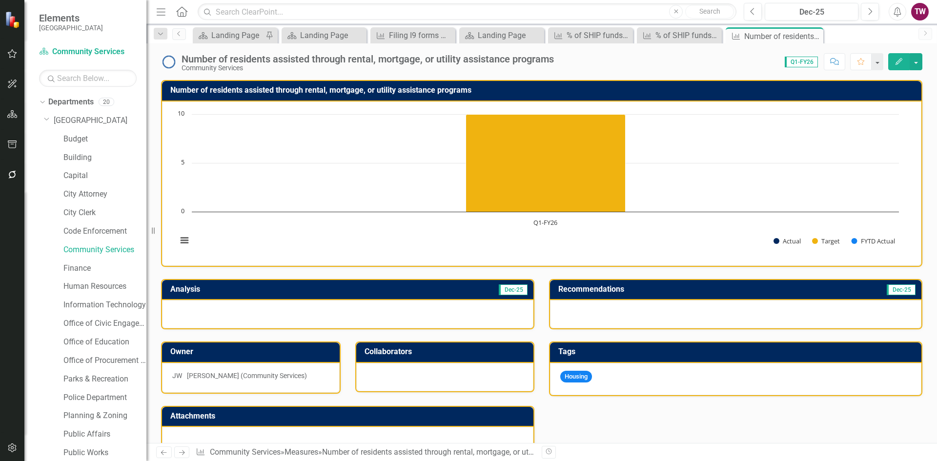
click at [181, 451] on icon "Next" at bounding box center [182, 453] width 8 height 6
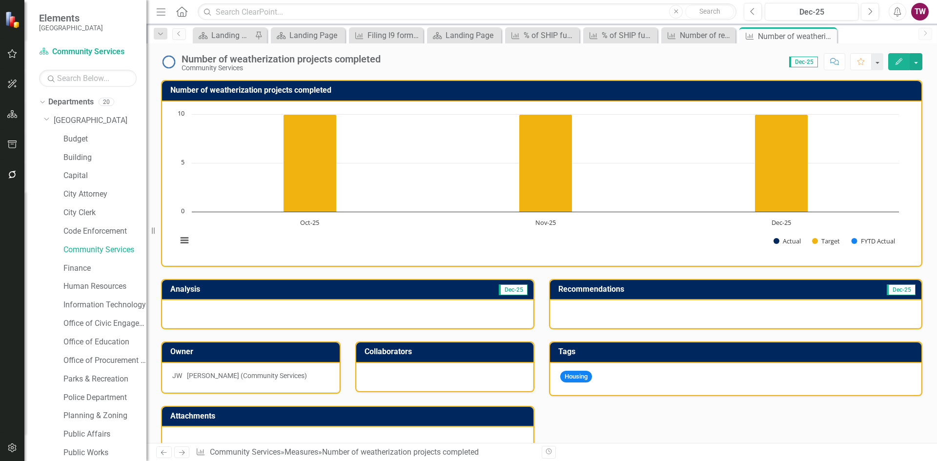
click at [165, 452] on icon "Previous" at bounding box center [164, 453] width 8 height 6
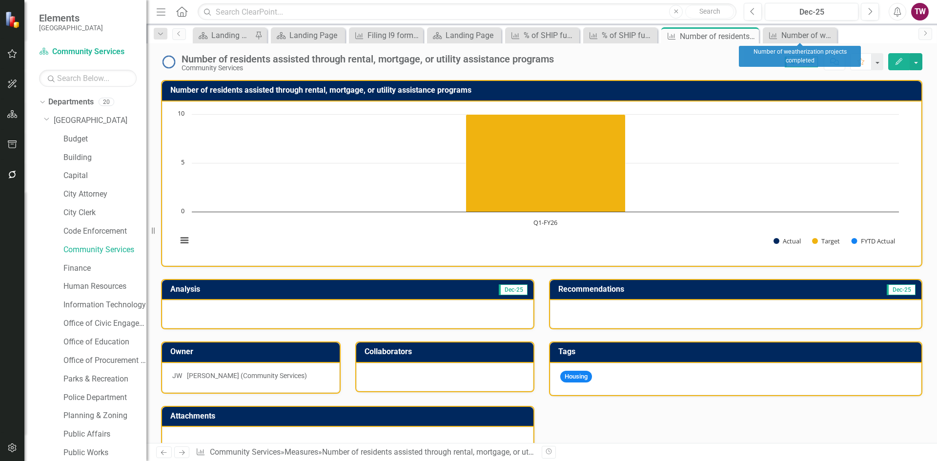
click at [0, 0] on icon "Close" at bounding box center [0, 0] width 0 height 0
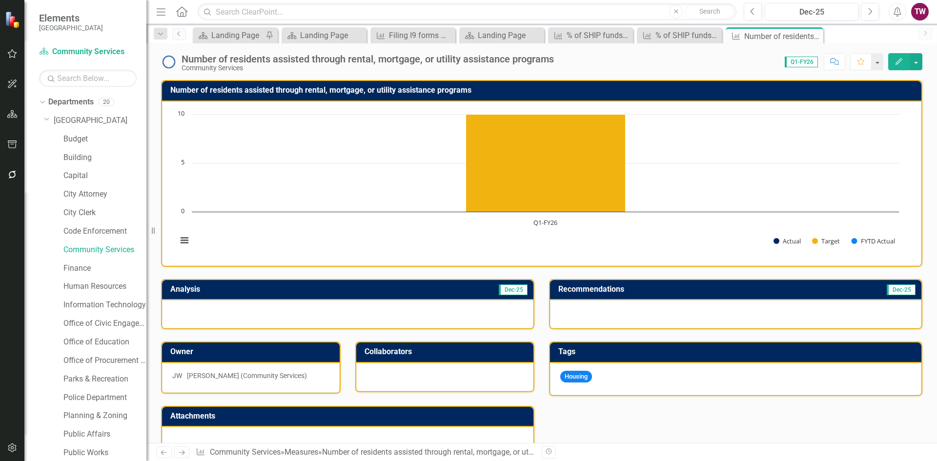
click at [0, 0] on icon "Close" at bounding box center [0, 0] width 0 height 0
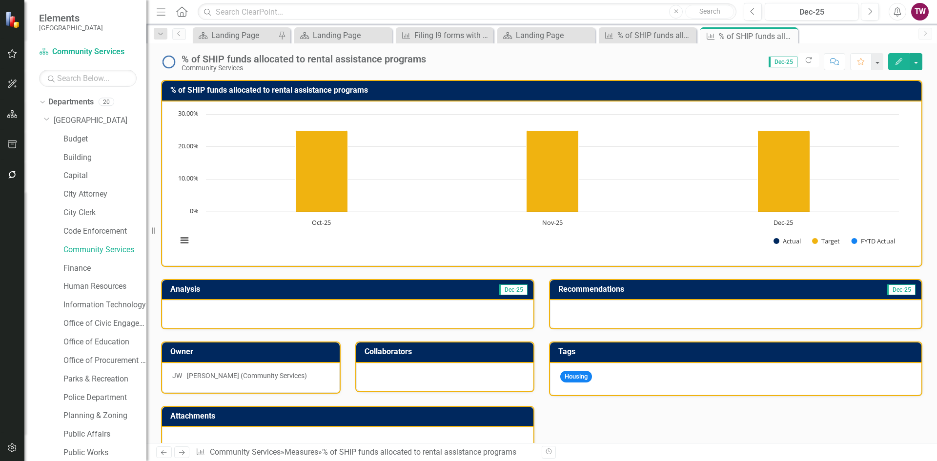
click at [0, 0] on icon "Close" at bounding box center [0, 0] width 0 height 0
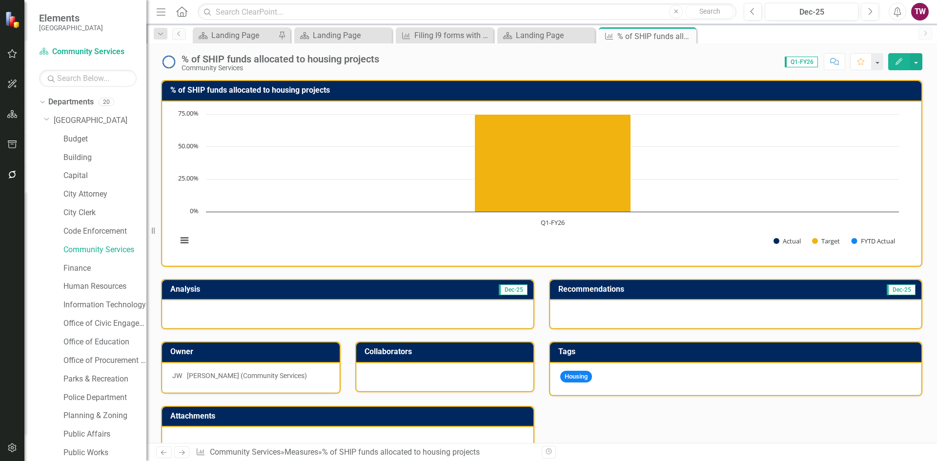
click at [0, 0] on icon "Close" at bounding box center [0, 0] width 0 height 0
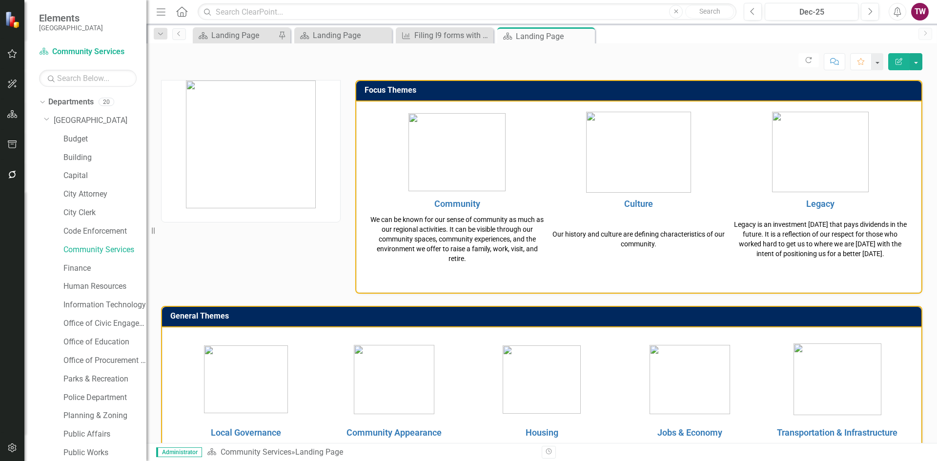
click at [0, 0] on icon "Close" at bounding box center [0, 0] width 0 height 0
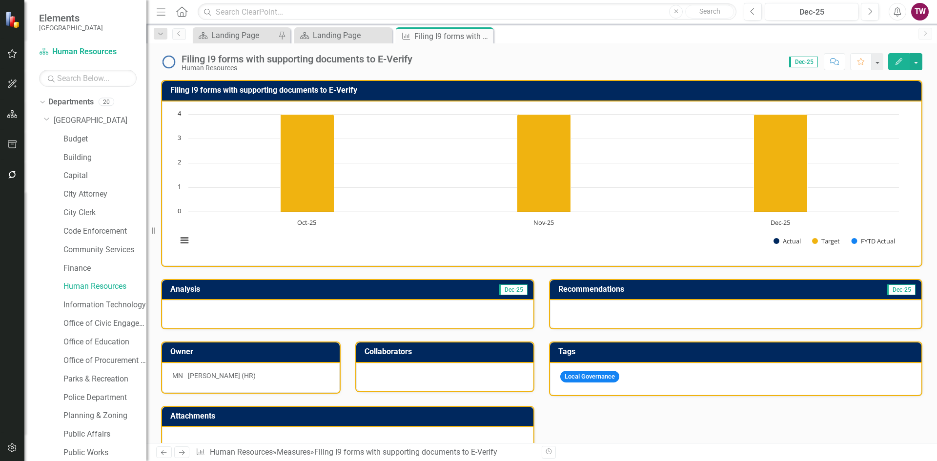
click at [0, 0] on icon "Close" at bounding box center [0, 0] width 0 height 0
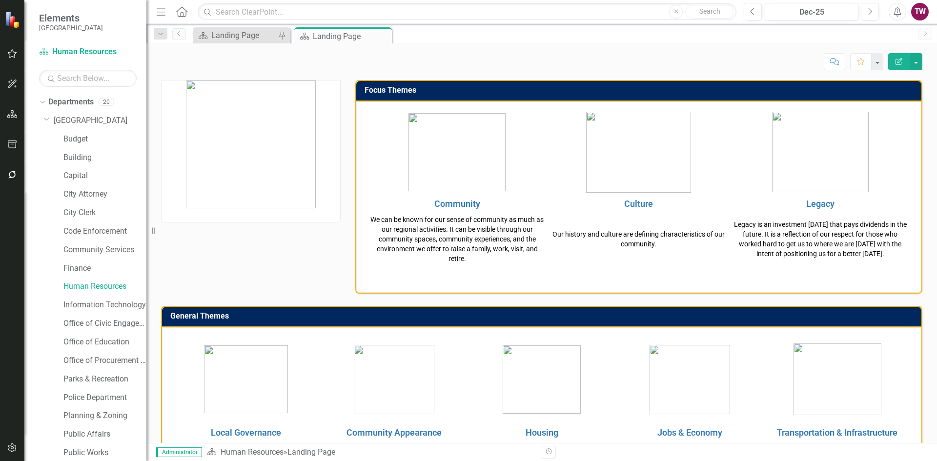
click at [264, 252] on div "Focus Themes Community Culture Legacy We can be known for our sense of communit…" at bounding box center [542, 465] width 776 height 794
click at [0, 0] on icon at bounding box center [0, 0] width 0 height 0
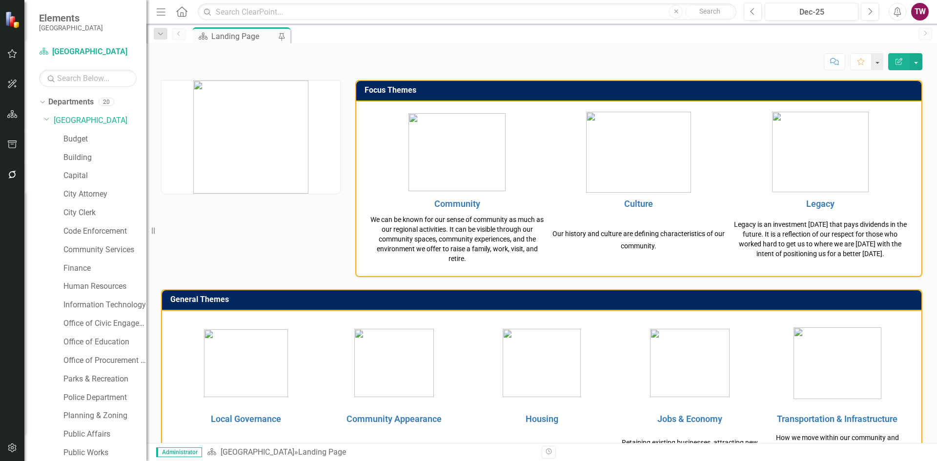
scroll to position [342, 0]
